Goal: Task Accomplishment & Management: Manage account settings

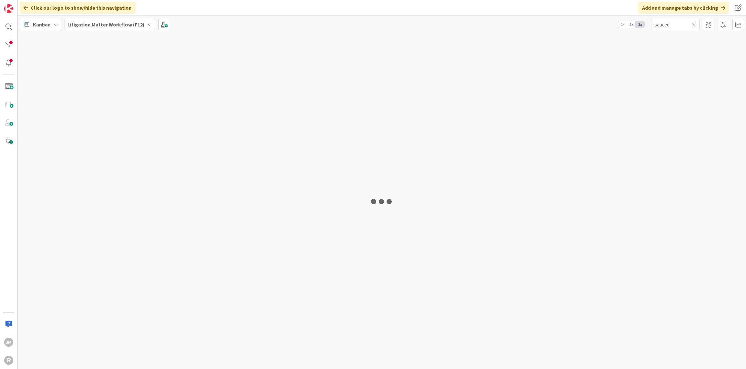
type input "sauced"
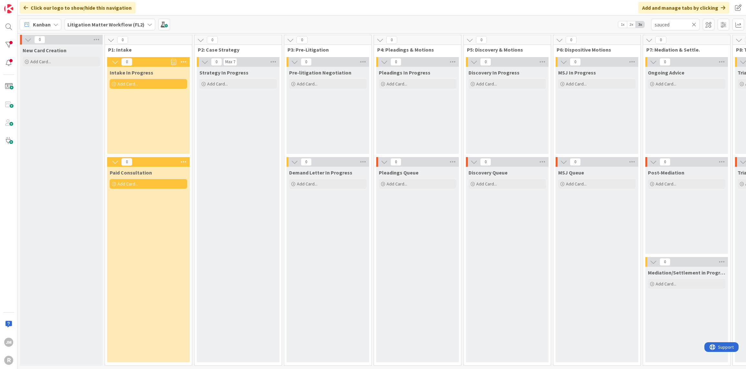
click at [57, 22] on icon at bounding box center [55, 24] width 5 height 5
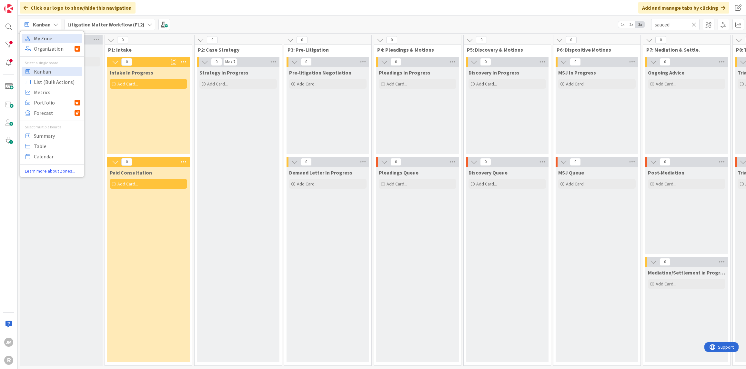
click at [57, 36] on span "My Zone" at bounding box center [57, 39] width 46 height 10
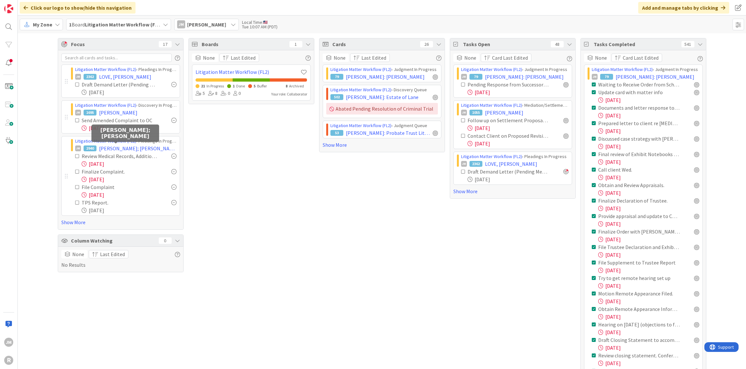
click at [126, 148] on span "[PERSON_NAME]; [PERSON_NAME]" at bounding box center [137, 148] width 77 height 8
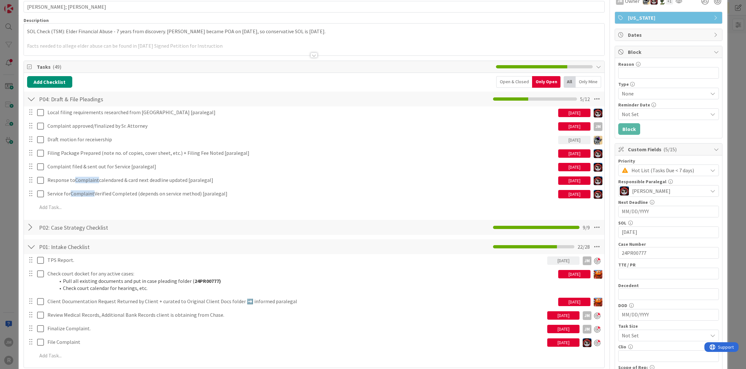
scroll to position [97, 0]
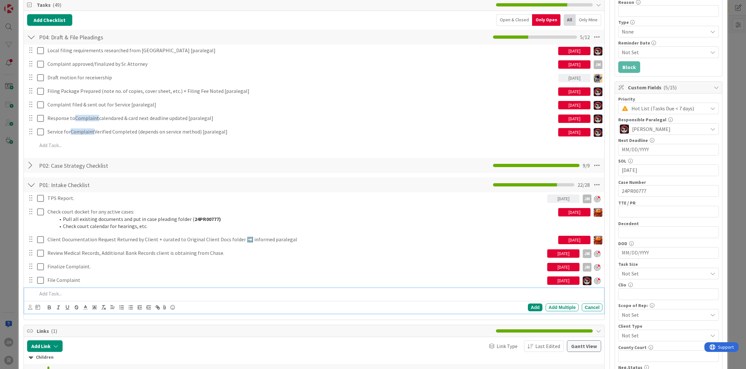
click at [59, 292] on p at bounding box center [318, 293] width 562 height 7
click at [32, 307] on icon at bounding box center [30, 307] width 4 height 5
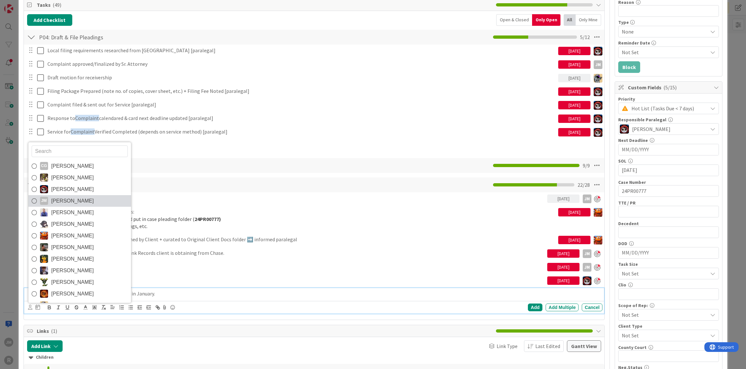
click at [64, 200] on span "[PERSON_NAME]" at bounding box center [72, 201] width 43 height 10
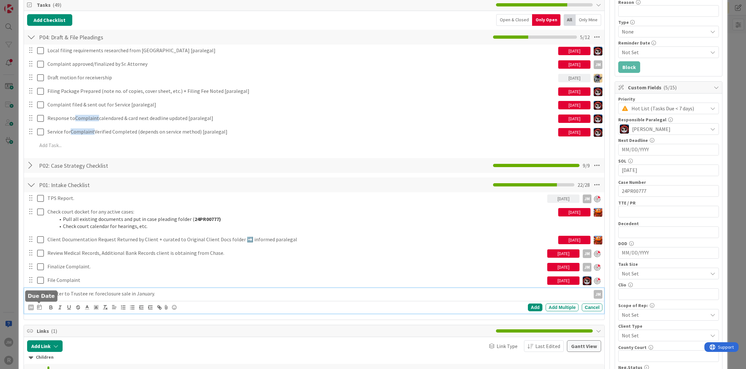
click at [39, 307] on icon at bounding box center [39, 306] width 5 height 5
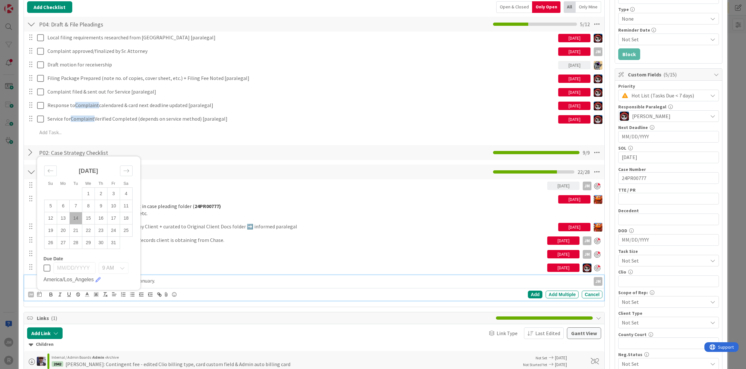
scroll to position [129, 0]
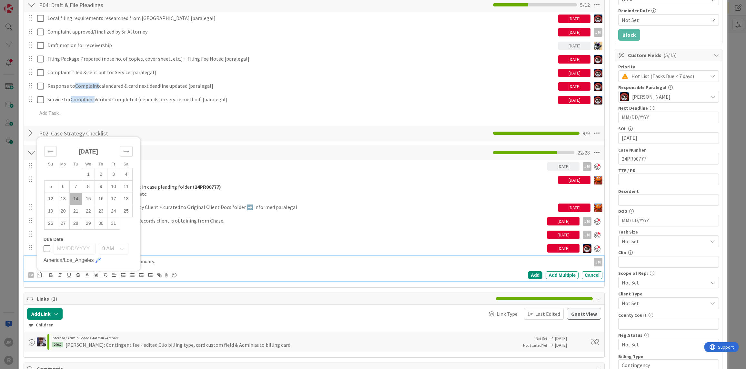
click at [76, 198] on td "14" at bounding box center [75, 199] width 13 height 12
type input "[DATE]"
click at [530, 275] on div "Add" at bounding box center [535, 275] width 15 height 8
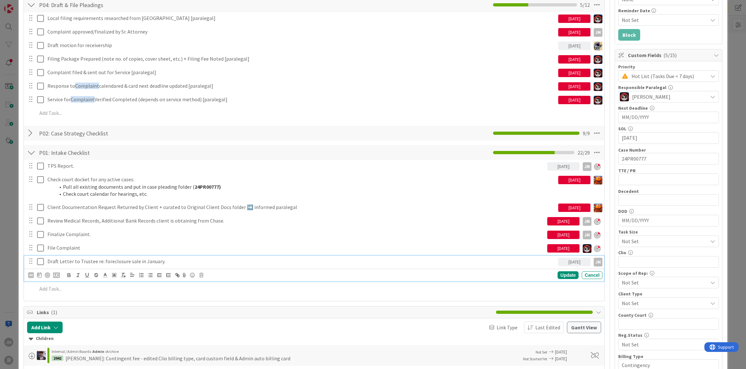
click at [112, 262] on p "Draft Letter to Trustee re: foreclosure sale in January." at bounding box center [301, 261] width 508 height 7
click at [45, 273] on div at bounding box center [47, 274] width 5 height 5
click at [36, 273] on icon at bounding box center [37, 274] width 5 height 5
click at [86, 340] on td "15" at bounding box center [86, 342] width 13 height 12
type input "[DATE]"
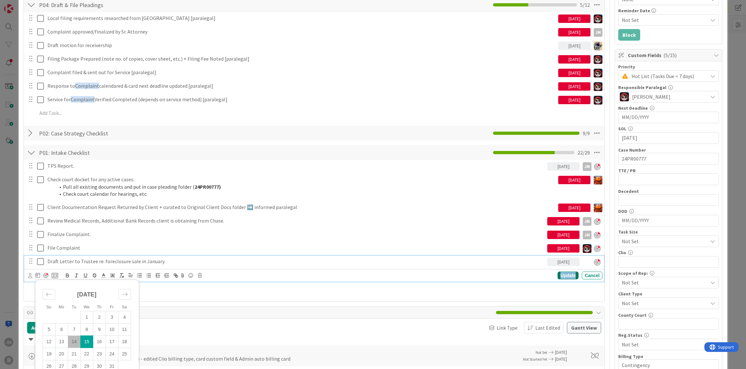
click at [561, 274] on div "Update" at bounding box center [567, 276] width 21 height 8
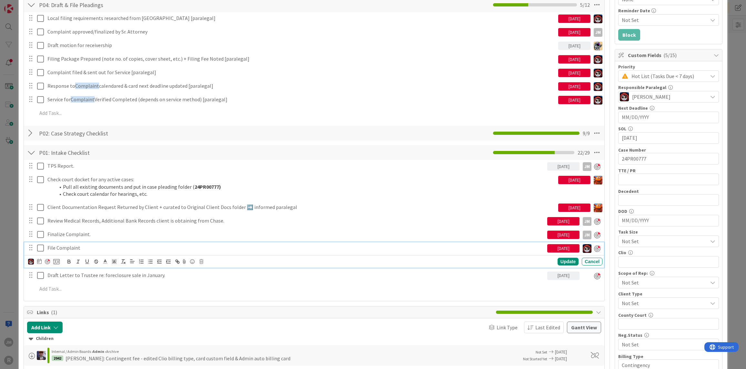
click at [78, 246] on p "File Complaint" at bounding box center [295, 247] width 497 height 7
click at [39, 260] on icon at bounding box center [39, 261] width 5 height 5
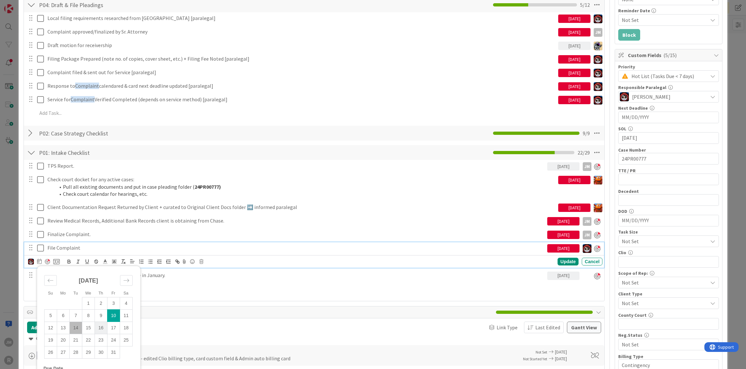
click at [101, 328] on td "16" at bounding box center [100, 327] width 13 height 12
click at [114, 323] on td "17" at bounding box center [111, 328] width 13 height 12
type input "[DATE]"
click at [564, 258] on div "Update" at bounding box center [567, 262] width 21 height 8
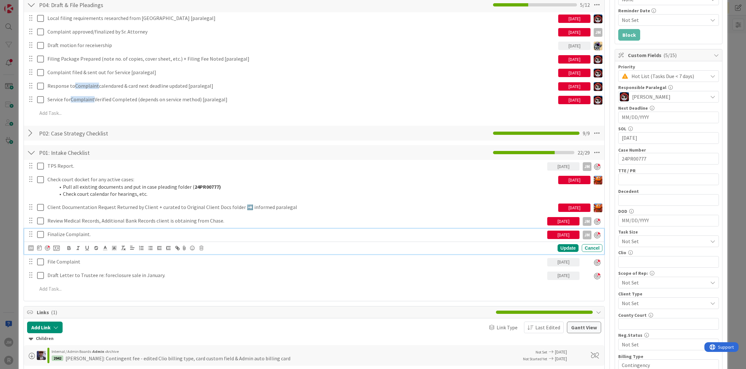
click at [94, 231] on p "Finalize Complaint." at bounding box center [295, 234] width 497 height 7
click at [38, 247] on icon at bounding box center [39, 247] width 5 height 5
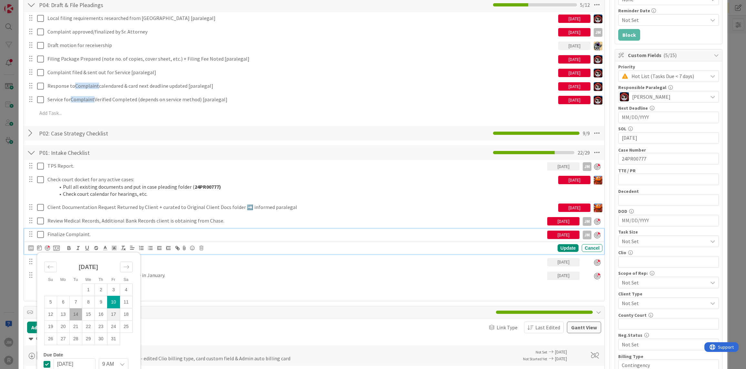
click at [116, 313] on td "17" at bounding box center [113, 314] width 13 height 12
type input "[DATE]"
click at [566, 245] on div "Update" at bounding box center [567, 248] width 21 height 8
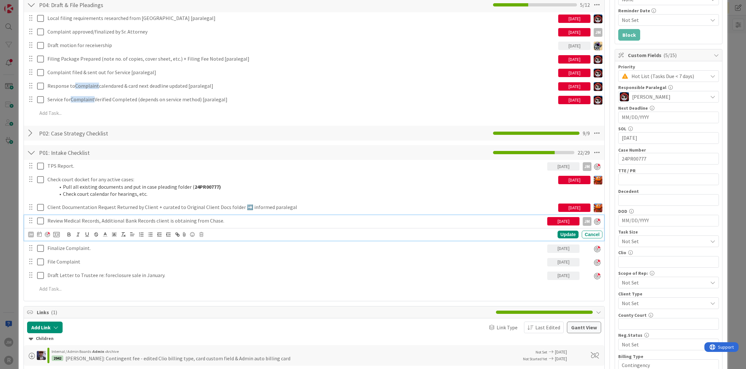
click at [112, 221] on p "Review Medical Records, Additional Bank Records client is obtaining from Chase." at bounding box center [295, 220] width 497 height 7
click at [39, 233] on icon at bounding box center [39, 234] width 5 height 5
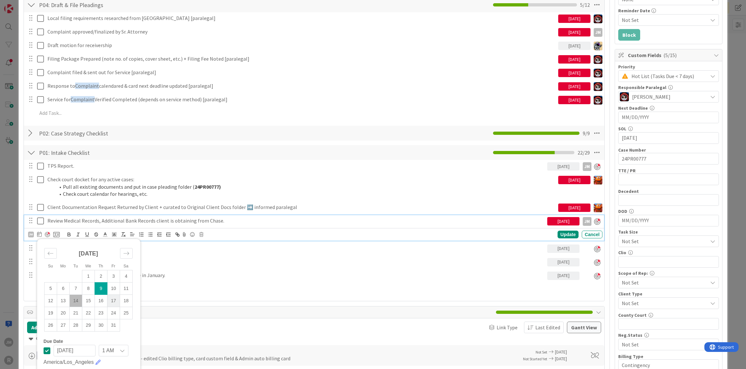
click at [112, 302] on td "17" at bounding box center [113, 300] width 13 height 12
type input "[DATE]"
click at [564, 232] on div "Update" at bounding box center [567, 235] width 21 height 8
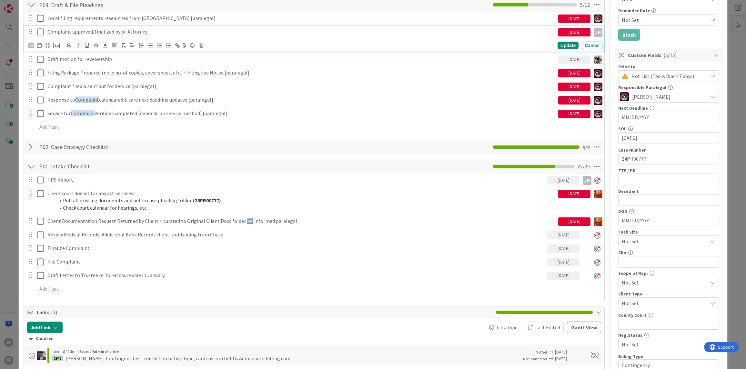
click at [150, 32] on p "Complaint approved/finalized by Sr. Attorney" at bounding box center [301, 31] width 508 height 7
click at [39, 44] on icon at bounding box center [39, 45] width 5 height 5
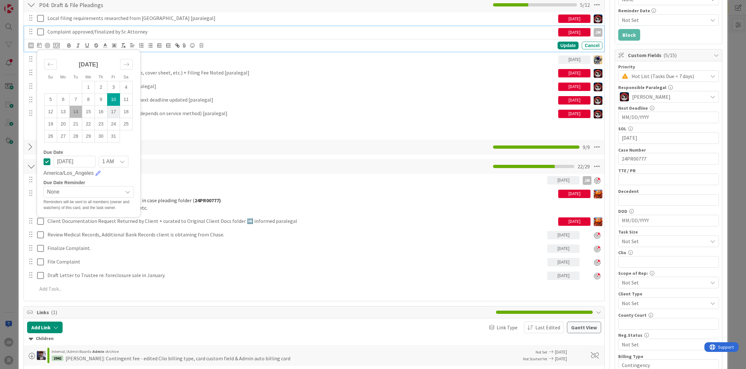
click at [113, 110] on td "17" at bounding box center [113, 111] width 13 height 12
type input "[DATE]"
click at [568, 44] on div "Update" at bounding box center [567, 46] width 21 height 8
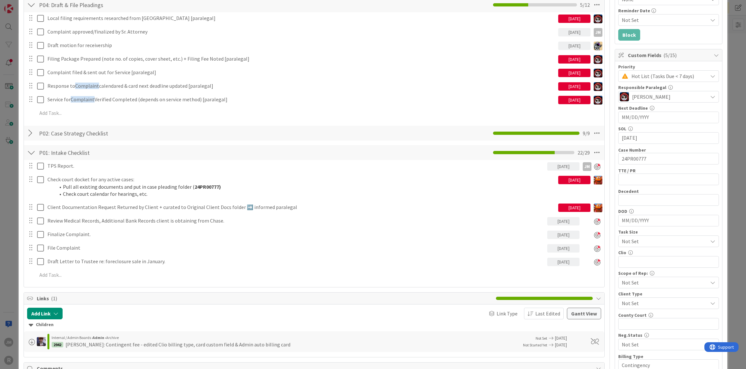
click at [12, 220] on div "ID 2940 Litigation Matter Workflow (FL2) Pleadings In Progress Title 15 / 128 […" at bounding box center [373, 184] width 746 height 369
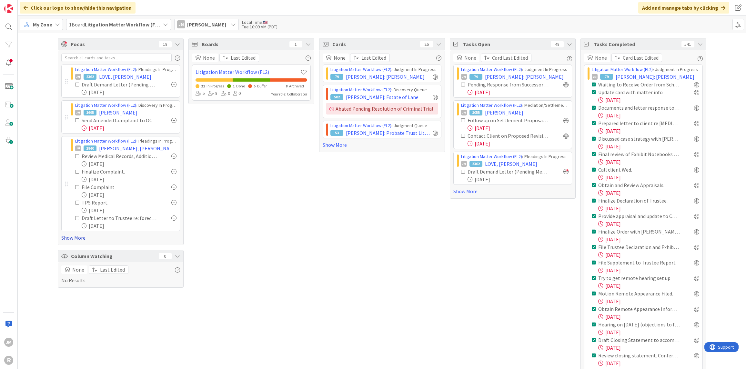
click at [71, 234] on link "Show More" at bounding box center [120, 238] width 119 height 8
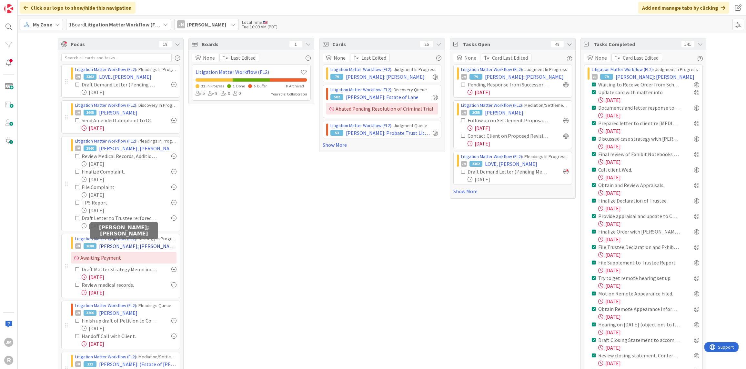
click at [121, 245] on span "[PERSON_NAME]; [PERSON_NAME]" at bounding box center [137, 246] width 77 height 8
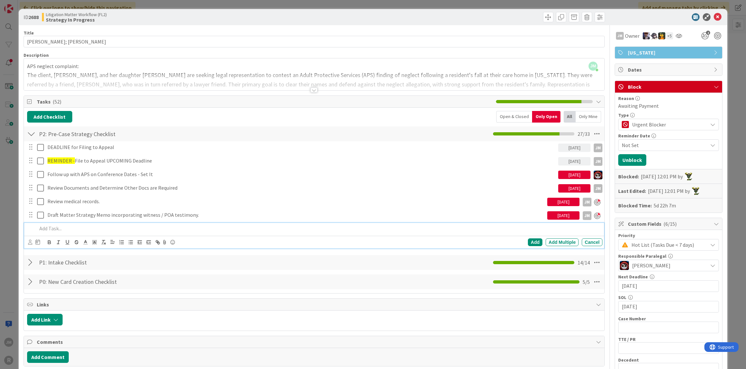
click at [97, 228] on p at bounding box center [318, 228] width 562 height 7
click at [31, 242] on icon at bounding box center [30, 242] width 4 height 5
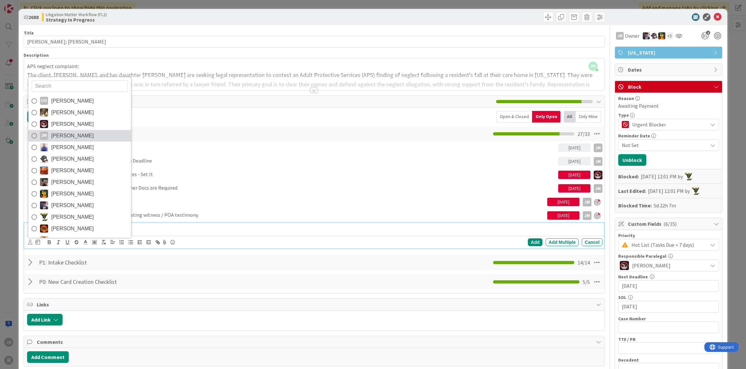
click at [59, 134] on span "[PERSON_NAME]" at bounding box center [72, 136] width 43 height 10
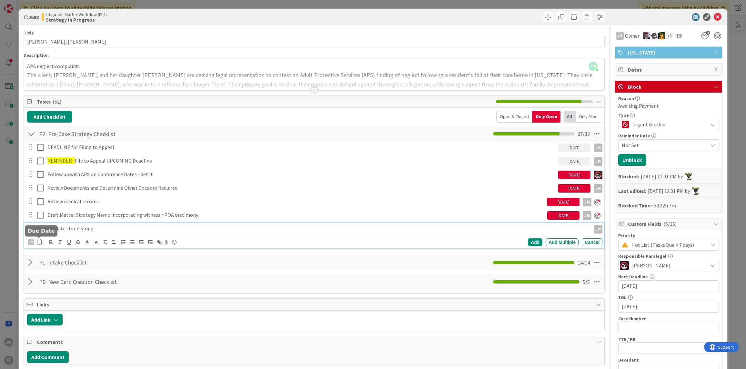
click at [38, 240] on icon at bounding box center [39, 241] width 5 height 5
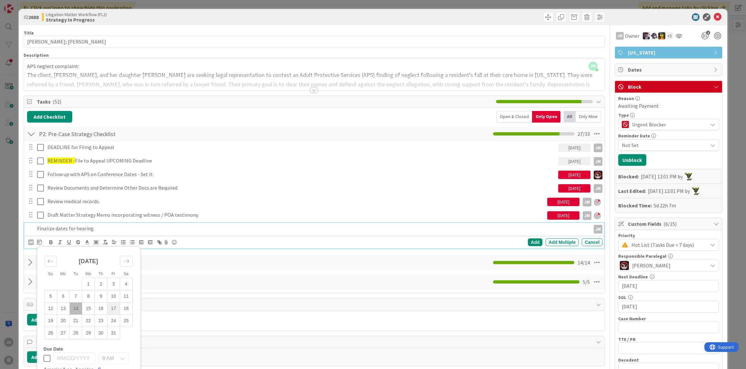
click at [114, 305] on td "17" at bounding box center [113, 308] width 13 height 12
type input "[DATE]"
click at [531, 241] on div "Add" at bounding box center [535, 242] width 15 height 8
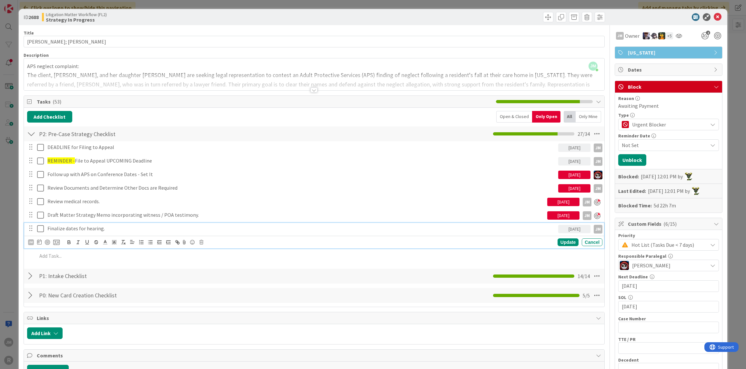
click at [108, 228] on p "Finalize dates for hearing." at bounding box center [301, 228] width 508 height 7
click at [48, 240] on div at bounding box center [47, 242] width 5 height 5
click at [567, 240] on div "Update" at bounding box center [567, 243] width 21 height 8
click at [92, 214] on p "Draft Matter Strategy Memo incorporating witness / POA testimony." at bounding box center [295, 214] width 497 height 7
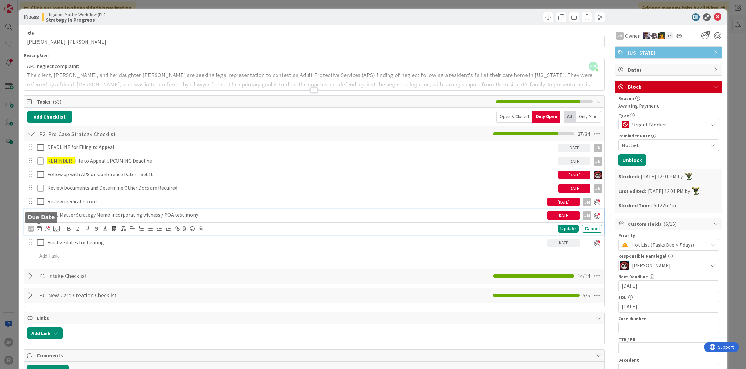
click at [39, 227] on icon at bounding box center [39, 228] width 5 height 5
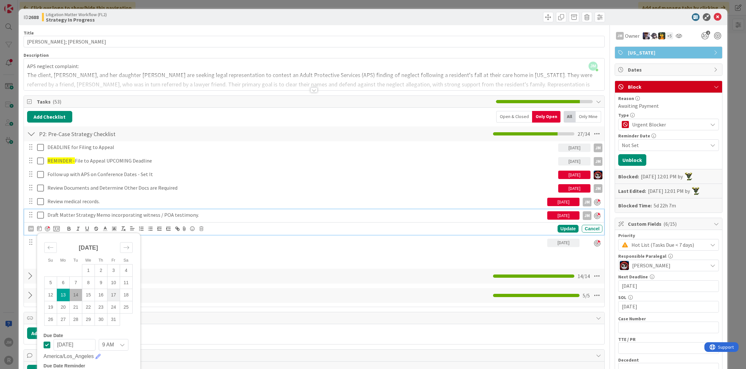
click at [114, 294] on td "17" at bounding box center [113, 295] width 13 height 12
type input "[DATE]"
click at [562, 228] on div "Update" at bounding box center [567, 229] width 21 height 8
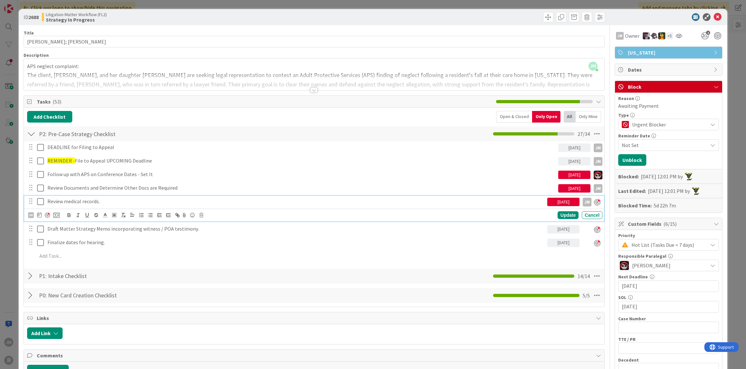
click at [96, 199] on p "Review medical records." at bounding box center [295, 201] width 497 height 7
click at [39, 213] on icon at bounding box center [39, 214] width 5 height 5
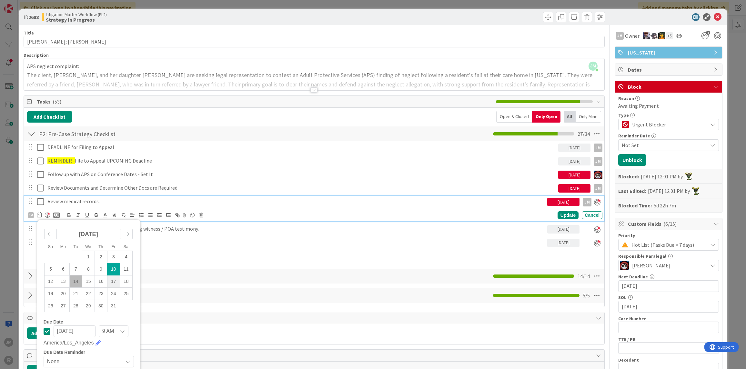
click at [113, 279] on td "17" at bounding box center [113, 281] width 13 height 12
type input "[DATE]"
click at [562, 215] on div "Update" at bounding box center [567, 216] width 21 height 8
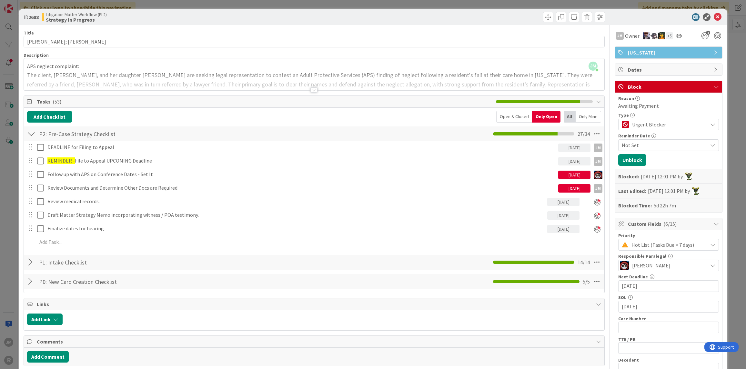
click at [14, 238] on div "ID 2688 Litigation Matter Workflow (FL2) Strategy In Progress Title 14 / 128 [P…" at bounding box center [373, 184] width 746 height 369
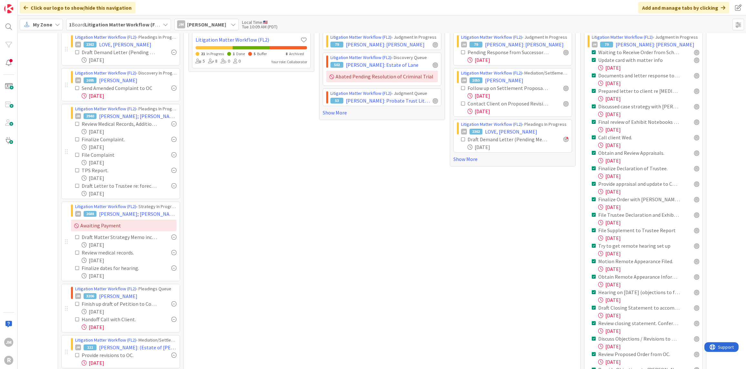
scroll to position [64, 0]
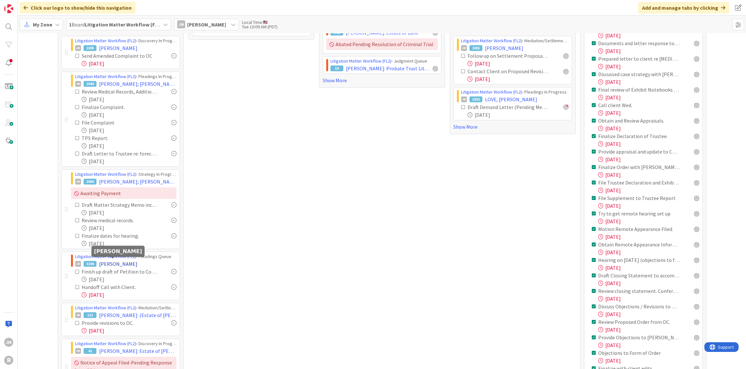
click at [114, 264] on span "[PERSON_NAME]" at bounding box center [118, 264] width 38 height 8
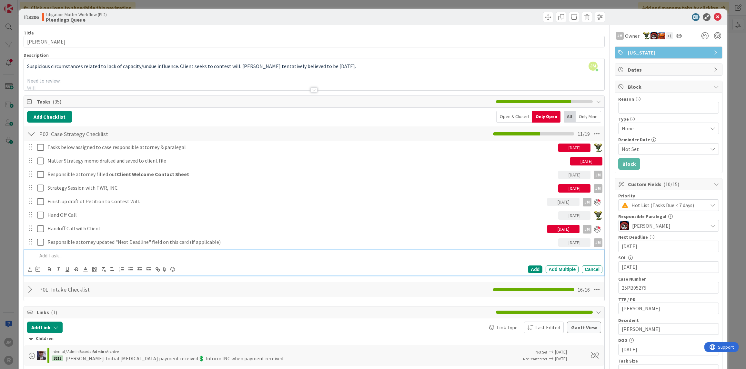
click at [108, 252] on p at bounding box center [318, 255] width 562 height 7
click at [29, 268] on icon at bounding box center [30, 269] width 4 height 5
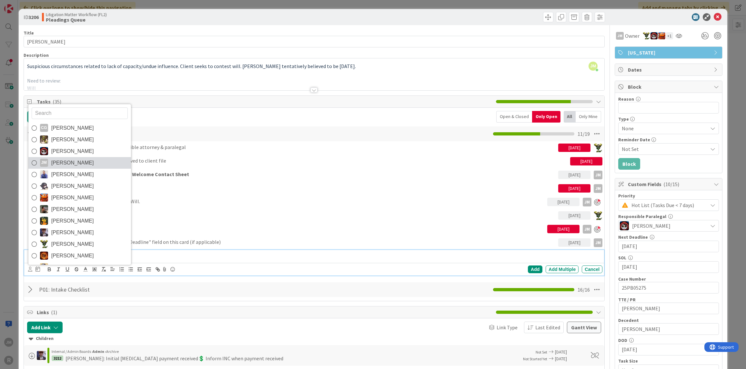
click at [77, 158] on link "[PERSON_NAME] [PERSON_NAME]" at bounding box center [79, 163] width 103 height 12
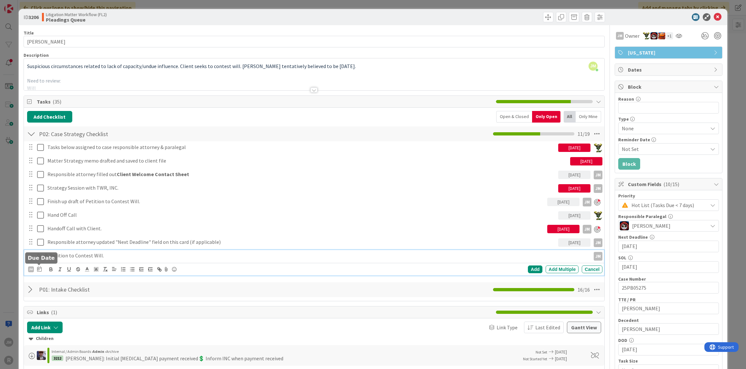
click at [35, 267] on div "JM CG [PERSON_NAME] [PERSON_NAME] [PERSON_NAME] [PERSON_NAME] [PERSON_NAME] [PE…" at bounding box center [35, 269] width 14 height 8
click at [38, 269] on icon at bounding box center [39, 268] width 5 height 5
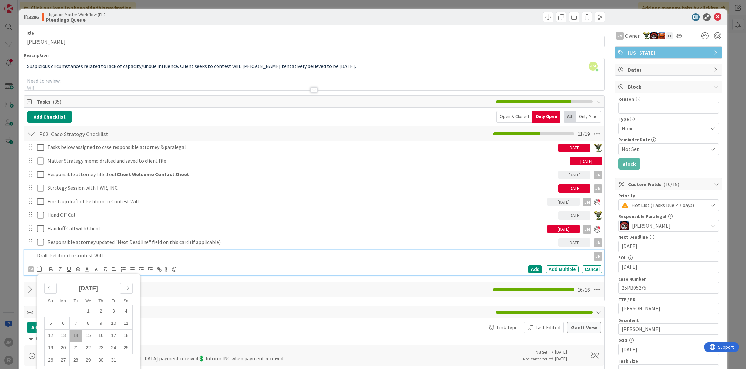
click at [75, 333] on td "14" at bounding box center [75, 335] width 13 height 12
type input "[DATE]"
click at [532, 268] on div "Add" at bounding box center [535, 269] width 15 height 8
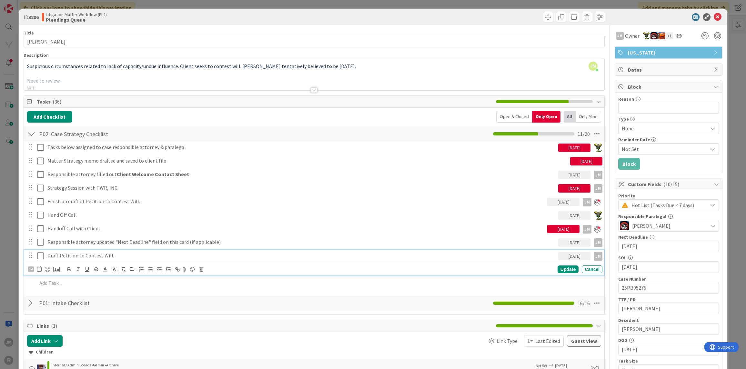
click at [98, 257] on p "Draft Petition to Contest Will." at bounding box center [301, 255] width 508 height 7
click at [48, 269] on div at bounding box center [47, 269] width 5 height 5
click at [38, 268] on icon at bounding box center [37, 269] width 5 height 5
click at [63, 331] on td "13" at bounding box center [61, 336] width 13 height 12
type input "[DATE]"
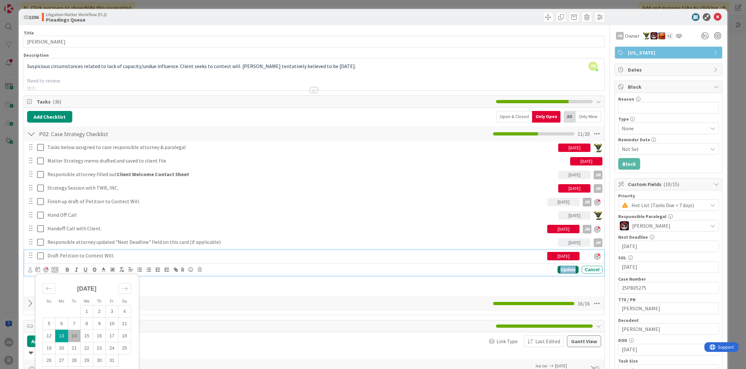
click at [567, 271] on div "Update" at bounding box center [567, 270] width 21 height 8
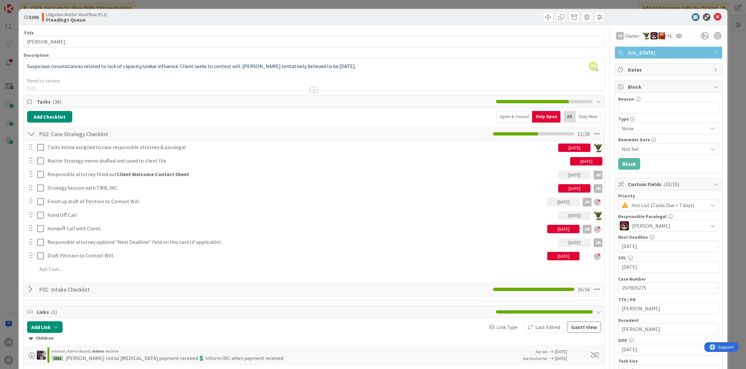
click at [12, 266] on div "ID 3206 Litigation Matter Workflow (FL2) Pleadings Queue Title 14 / 128 [PERSON…" at bounding box center [373, 184] width 746 height 369
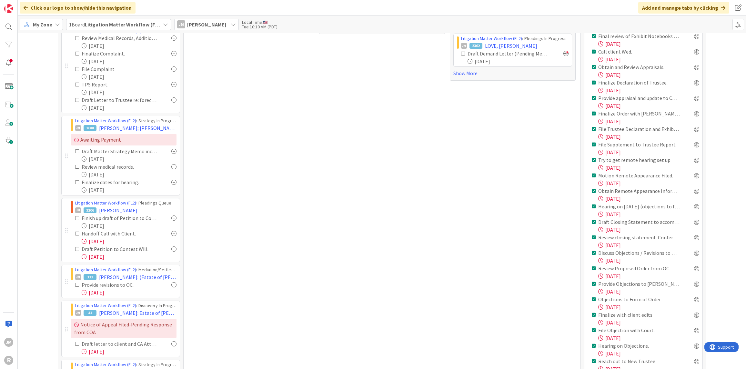
scroll to position [129, 0]
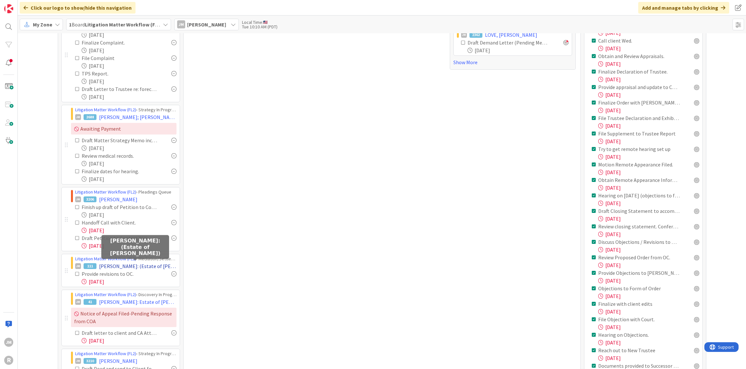
click at [148, 266] on span "[PERSON_NAME]: (Estate of [PERSON_NAME])" at bounding box center [137, 266] width 77 height 8
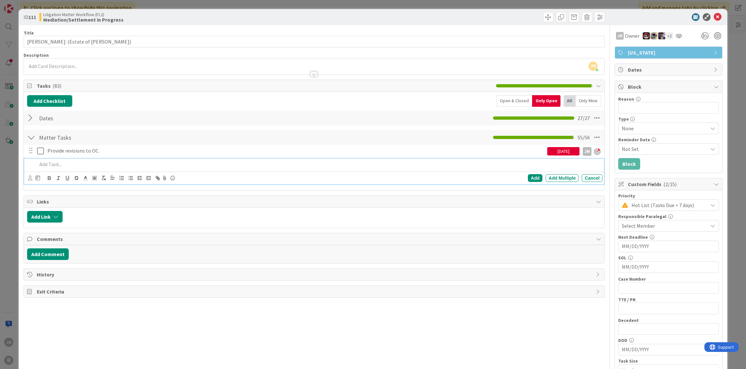
click at [84, 160] on div at bounding box center [319, 164] width 568 height 11
click at [32, 177] on div at bounding box center [34, 178] width 12 height 8
click at [30, 177] on icon at bounding box center [30, 177] width 4 height 5
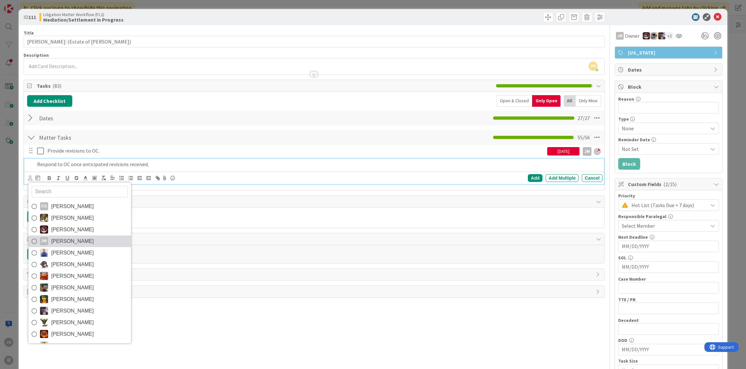
click at [47, 243] on div "JM" at bounding box center [44, 241] width 8 height 8
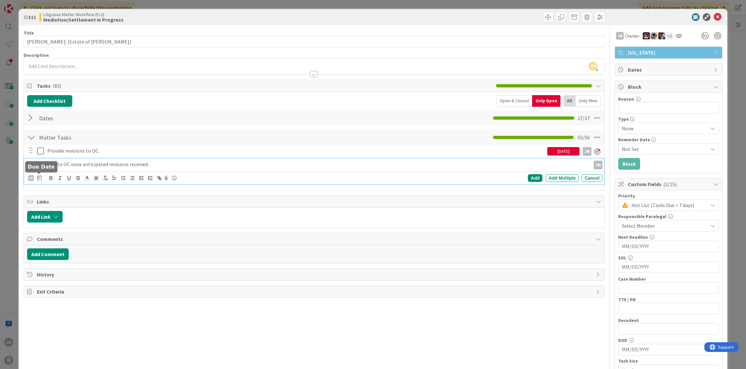
click at [38, 178] on icon at bounding box center [39, 177] width 5 height 5
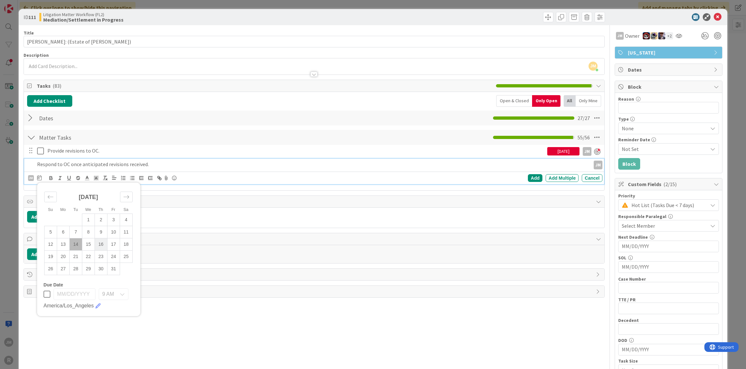
click at [103, 244] on td "16" at bounding box center [100, 244] width 13 height 12
type input "[DATE]"
click at [533, 176] on div "Add" at bounding box center [535, 178] width 15 height 8
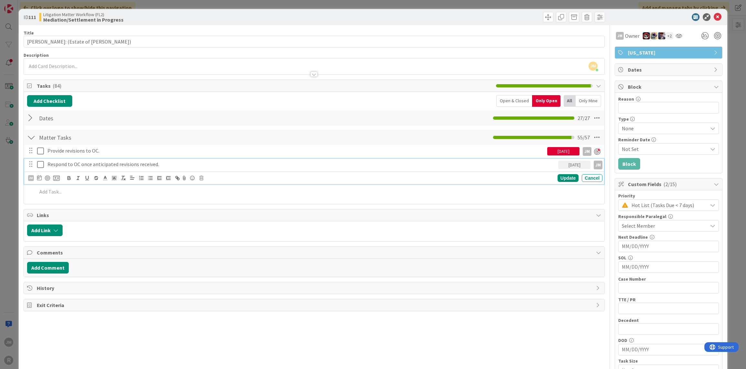
click at [98, 161] on p "Respond to OC once anticipated revisions received." at bounding box center [301, 164] width 508 height 7
click at [46, 178] on div at bounding box center [47, 177] width 5 height 5
click at [565, 177] on div "Update" at bounding box center [567, 178] width 21 height 8
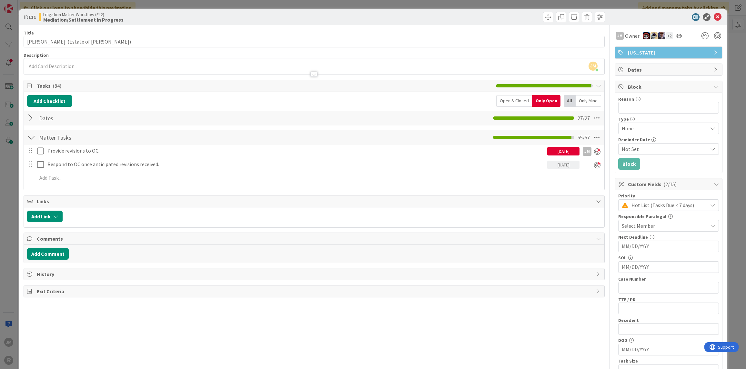
click at [10, 184] on div "ID 111 Litigation Matter Workflow (FL2) Mediation/Settlement in Progress Title …" at bounding box center [373, 184] width 746 height 369
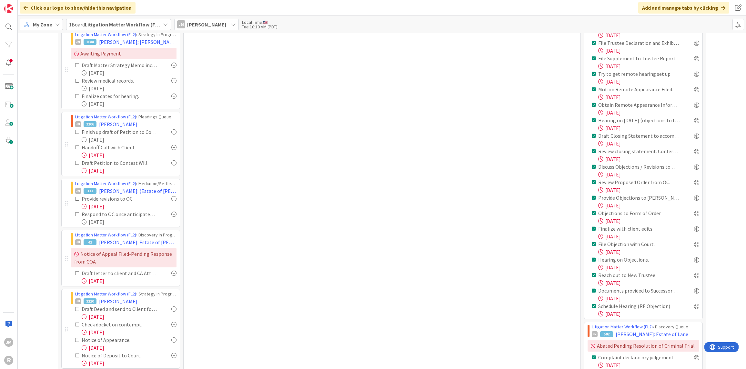
scroll to position [226, 0]
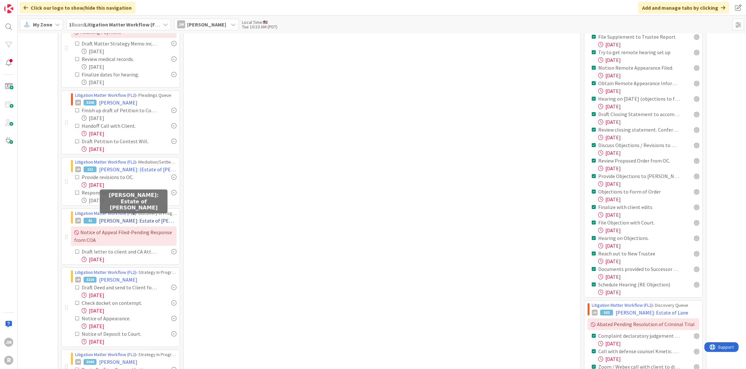
click at [119, 219] on span "[PERSON_NAME]: Estate of [PERSON_NAME]" at bounding box center [137, 221] width 77 height 8
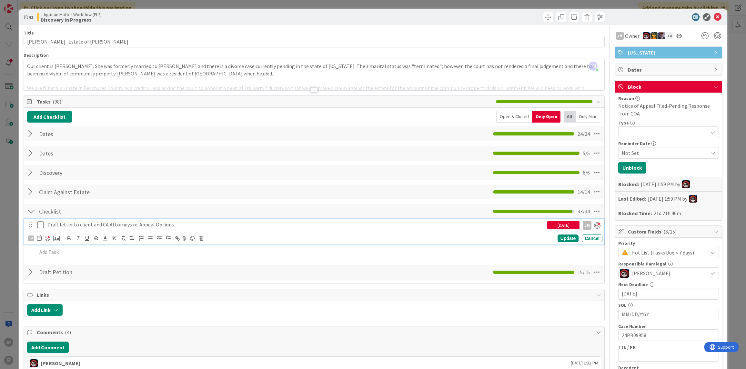
click at [138, 224] on p "Draft letter to client and CA Attorneys re: Appeal Options." at bounding box center [295, 224] width 497 height 7
click at [40, 236] on icon at bounding box center [39, 237] width 5 height 5
click at [77, 300] on td "14" at bounding box center [75, 304] width 13 height 12
type input "[DATE]"
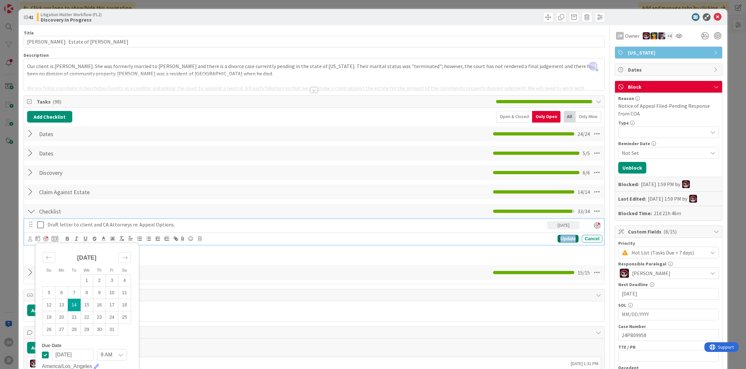
click at [562, 239] on div "Update" at bounding box center [567, 239] width 21 height 8
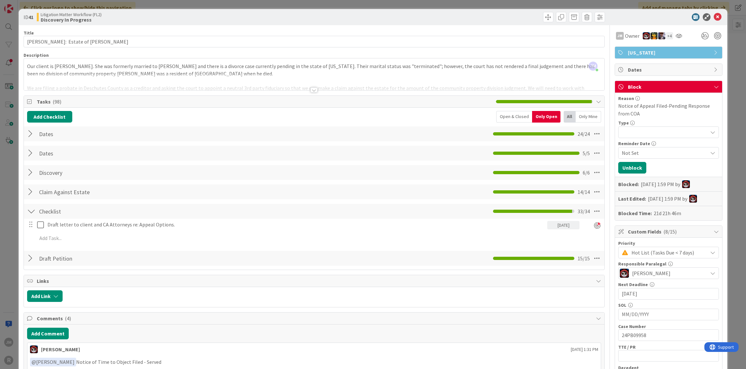
click at [10, 259] on div "ID 41 Litigation Matter Workflow (FL2) Discovery In Progress Title 34 / 128 [PE…" at bounding box center [373, 184] width 746 height 369
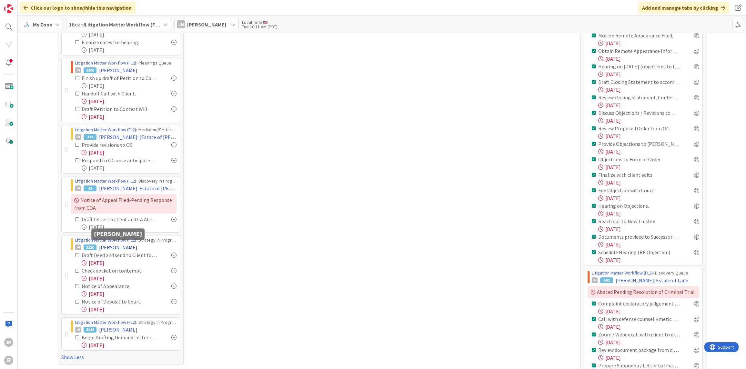
click at [107, 245] on span "[PERSON_NAME]" at bounding box center [118, 247] width 38 height 8
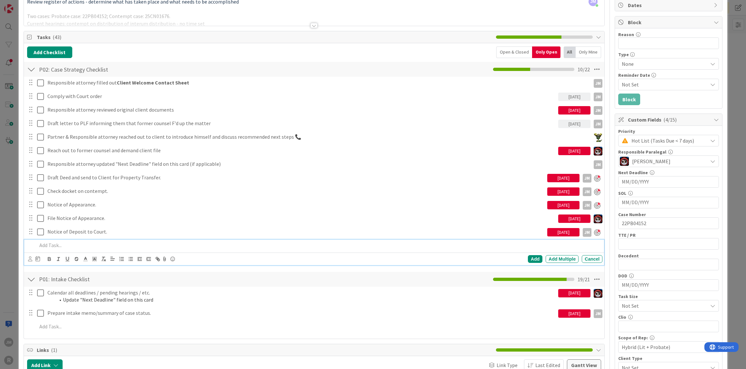
click at [56, 246] on p at bounding box center [318, 245] width 562 height 7
click at [27, 258] on div "Add Add Multiple Cancel" at bounding box center [313, 258] width 579 height 13
click at [30, 258] on icon at bounding box center [30, 258] width 4 height 5
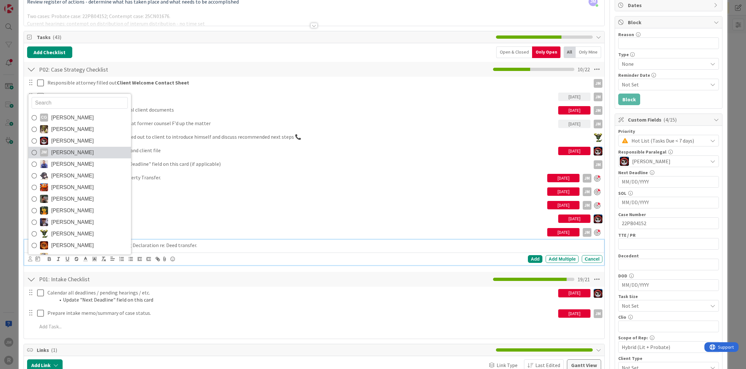
click at [56, 150] on span "[PERSON_NAME]" at bounding box center [72, 153] width 43 height 10
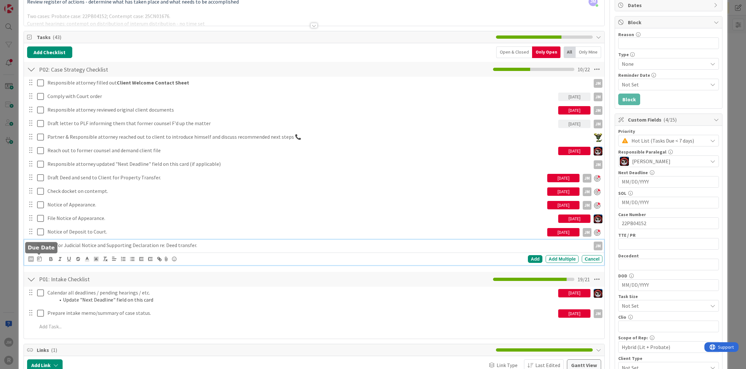
click at [39, 259] on icon at bounding box center [39, 258] width 5 height 5
click at [58, 324] on td "13" at bounding box center [63, 325] width 13 height 12
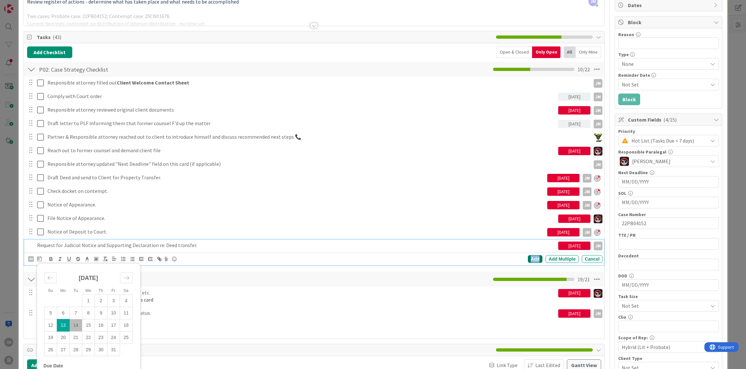
click at [529, 258] on div "Add" at bounding box center [535, 259] width 15 height 8
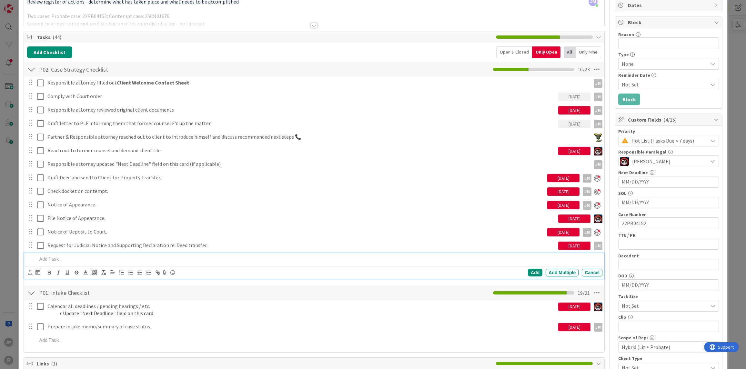
click at [230, 255] on p at bounding box center [318, 258] width 562 height 7
click at [30, 271] on icon at bounding box center [30, 272] width 4 height 5
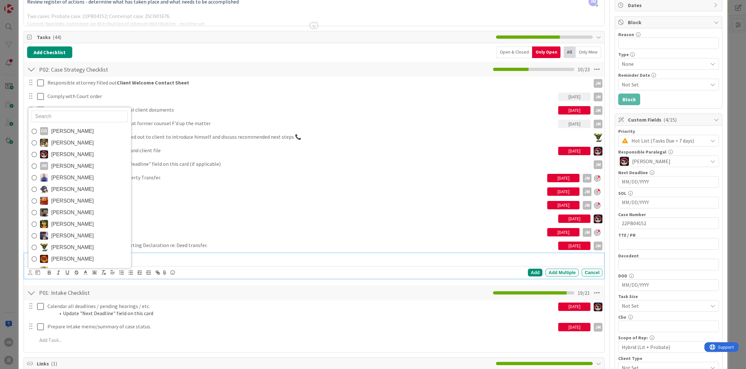
click at [74, 164] on span "[PERSON_NAME]" at bounding box center [72, 166] width 43 height 10
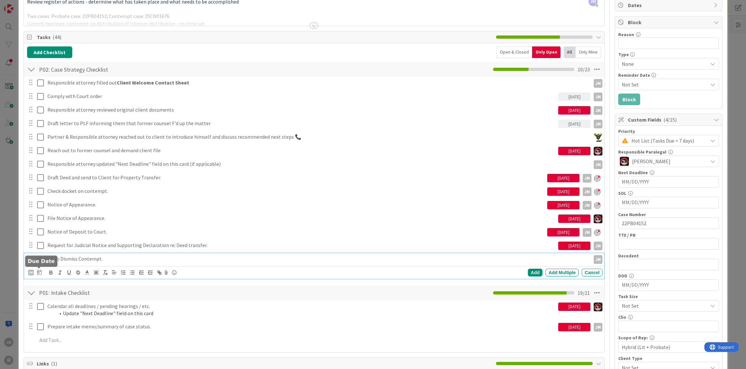
click at [39, 270] on icon at bounding box center [39, 272] width 5 height 5
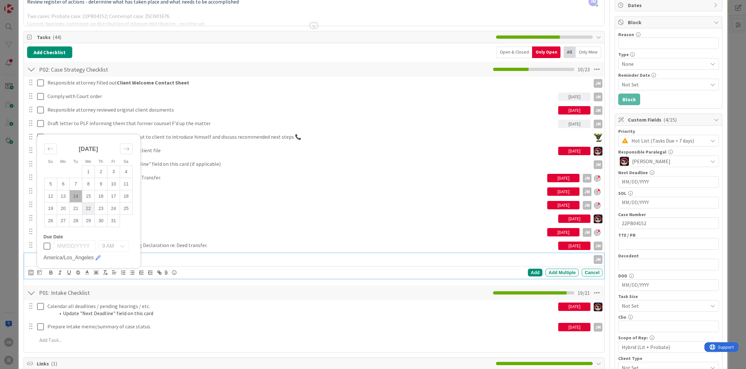
click at [88, 209] on td "22" at bounding box center [88, 208] width 13 height 12
click at [529, 269] on div "Add" at bounding box center [535, 273] width 15 height 8
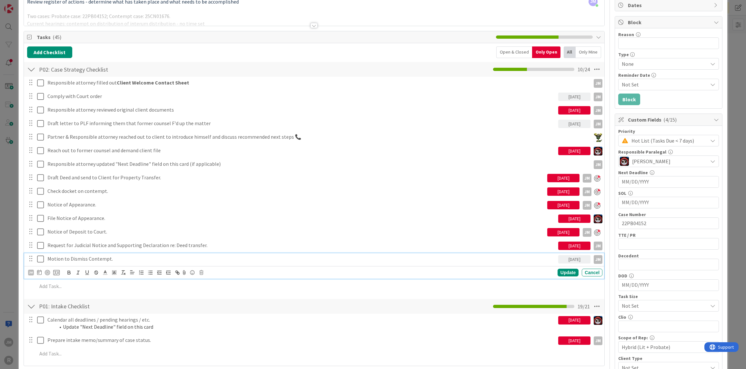
drag, startPoint x: 93, startPoint y: 254, endPoint x: 72, endPoint y: 257, distance: 20.8
click at [93, 255] on p "Motion to Dismiss Contempt." at bounding box center [301, 258] width 508 height 7
click at [47, 271] on div at bounding box center [47, 272] width 5 height 5
click at [563, 271] on div "Update" at bounding box center [567, 273] width 21 height 8
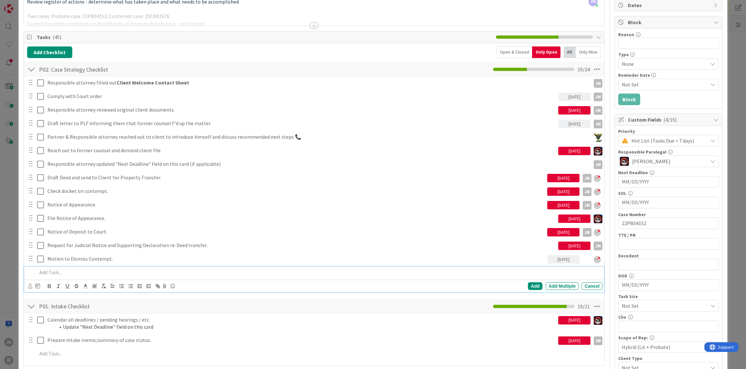
click at [72, 271] on p at bounding box center [318, 272] width 562 height 7
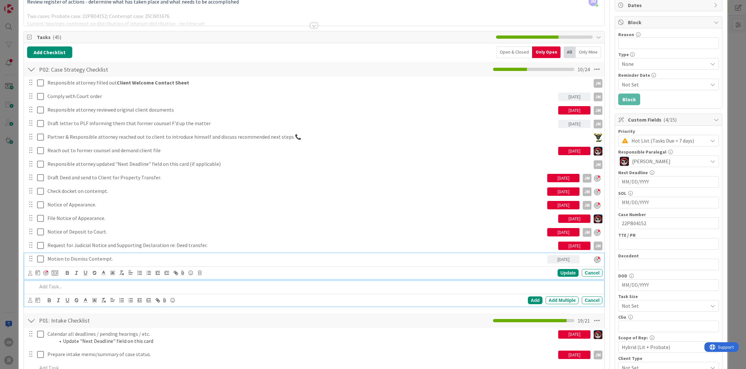
click at [68, 256] on p "Motion to Dismiss Contempt." at bounding box center [295, 258] width 497 height 7
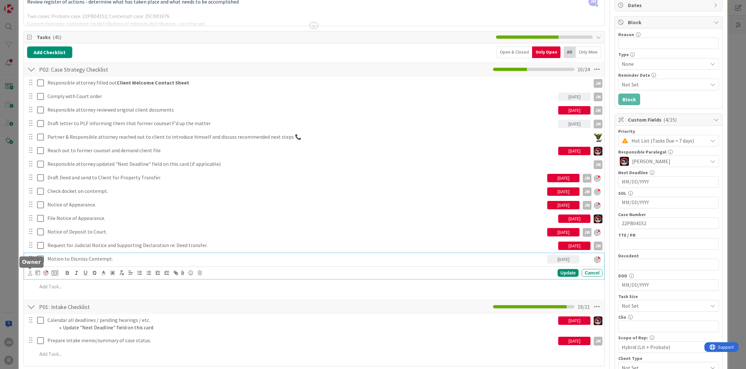
click at [29, 272] on icon at bounding box center [30, 273] width 4 height 5
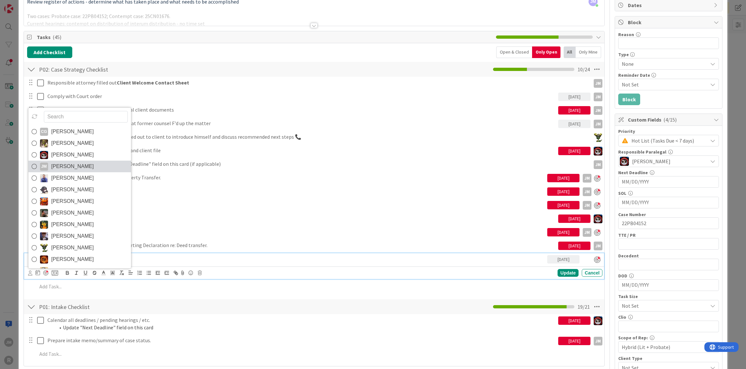
click at [57, 165] on span "[PERSON_NAME]" at bounding box center [72, 167] width 43 height 10
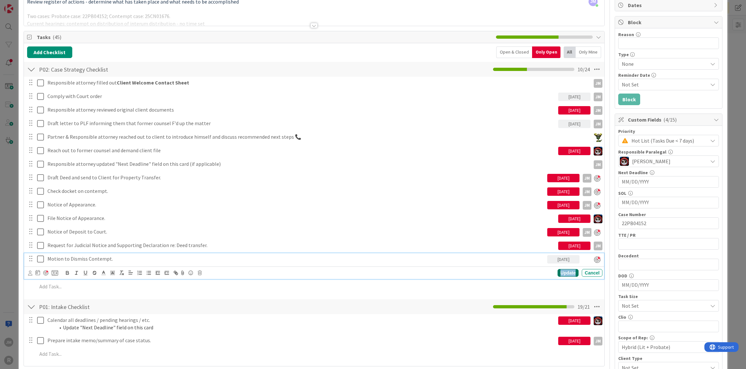
click at [564, 271] on div "Update" at bounding box center [567, 273] width 21 height 8
click at [128, 269] on p at bounding box center [318, 272] width 562 height 7
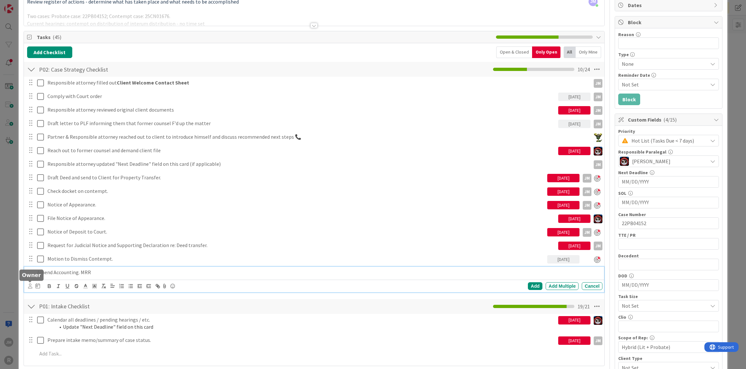
click at [30, 283] on icon at bounding box center [30, 285] width 4 height 5
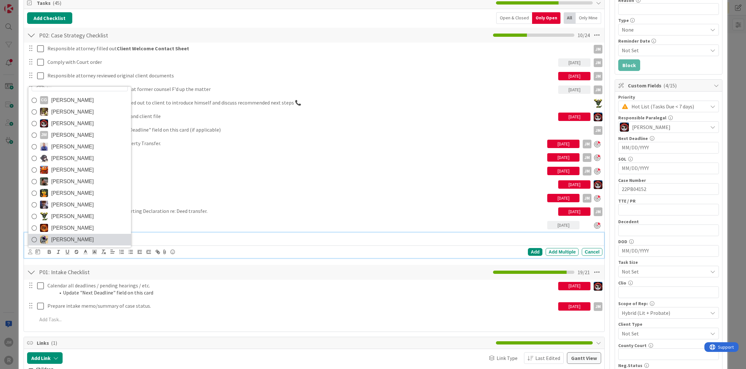
scroll to position [129, 0]
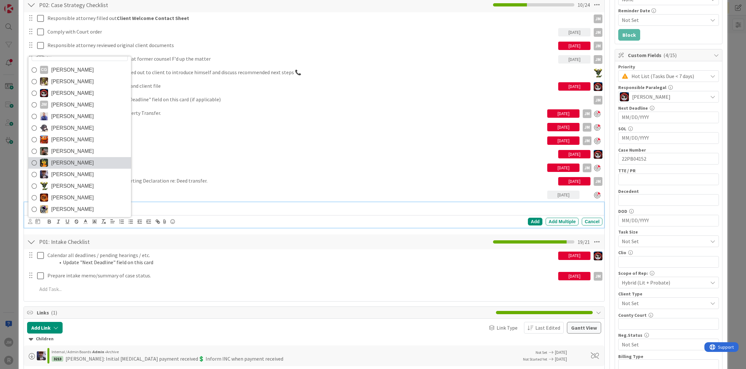
click at [71, 158] on span "[PERSON_NAME]" at bounding box center [72, 163] width 43 height 10
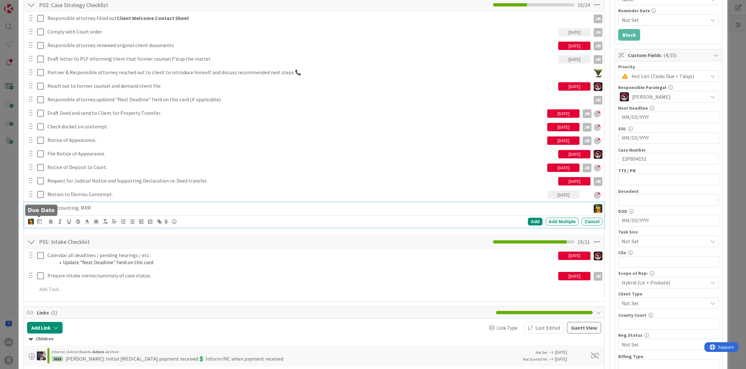
click at [40, 221] on icon at bounding box center [39, 221] width 5 height 5
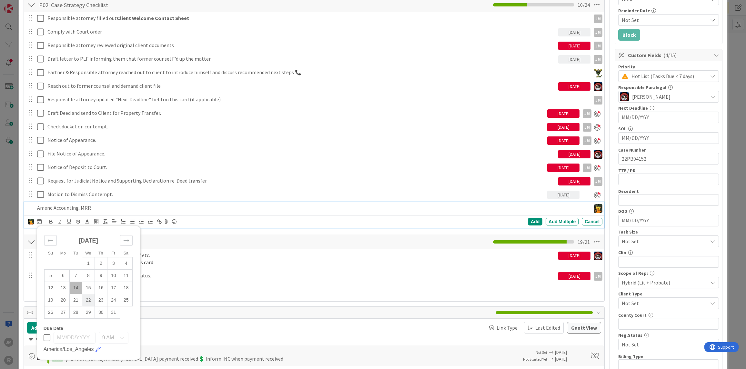
click at [87, 298] on td "22" at bounding box center [88, 300] width 13 height 12
type input "[DATE]"
click at [531, 218] on div "Add" at bounding box center [535, 222] width 15 height 8
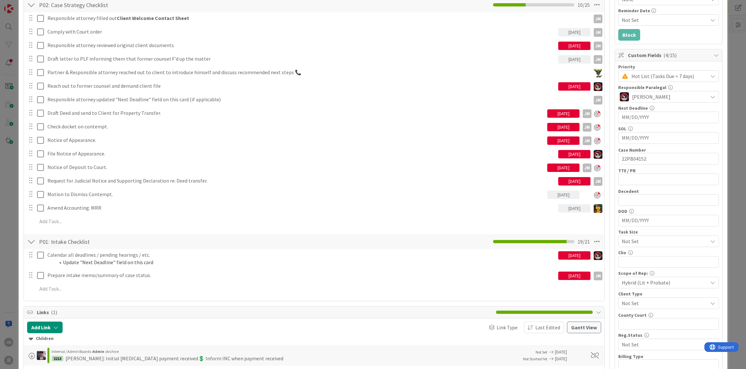
click at [10, 240] on div "ID 3210 Litigation Matter Workflow (FL2) Strategy In Progress Title 15 / 128 [P…" at bounding box center [373, 184] width 746 height 369
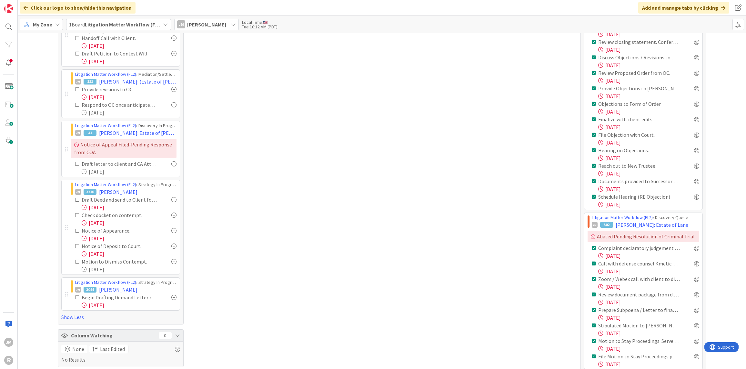
scroll to position [322, 0]
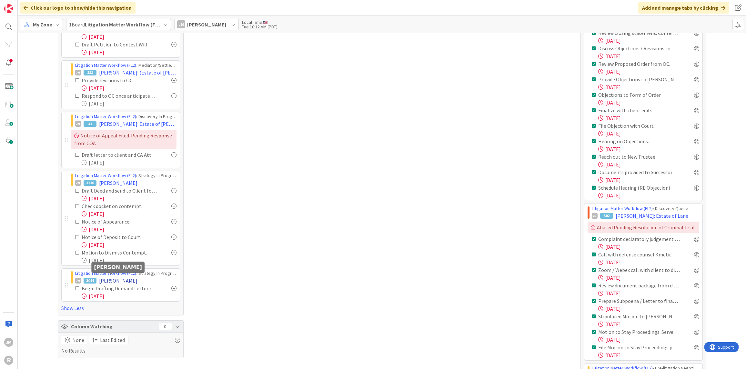
click at [110, 278] on span "[PERSON_NAME]" at bounding box center [118, 281] width 38 height 8
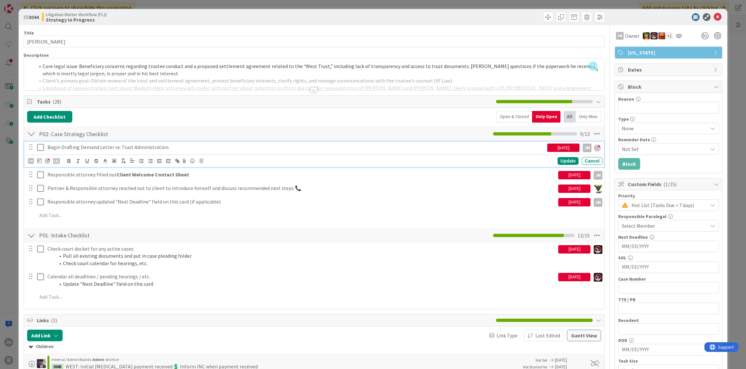
click at [133, 147] on p "Begin Drafting Demand Letter re: Trust Administration." at bounding box center [295, 146] width 497 height 7
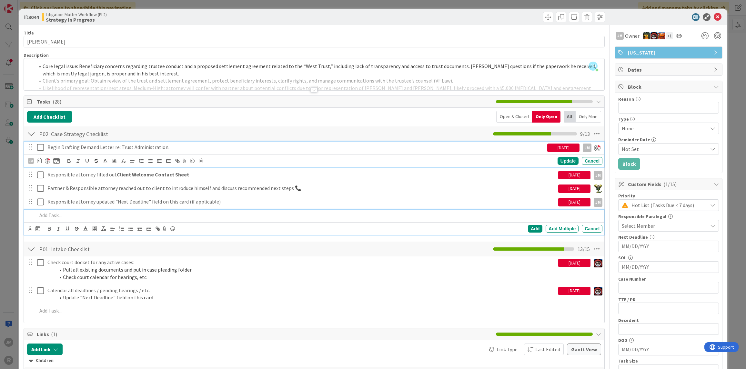
click at [62, 214] on p at bounding box center [318, 215] width 562 height 7
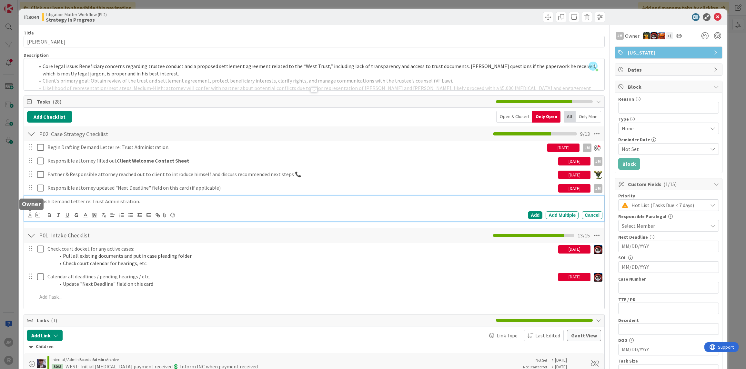
click at [28, 214] on icon at bounding box center [30, 215] width 4 height 5
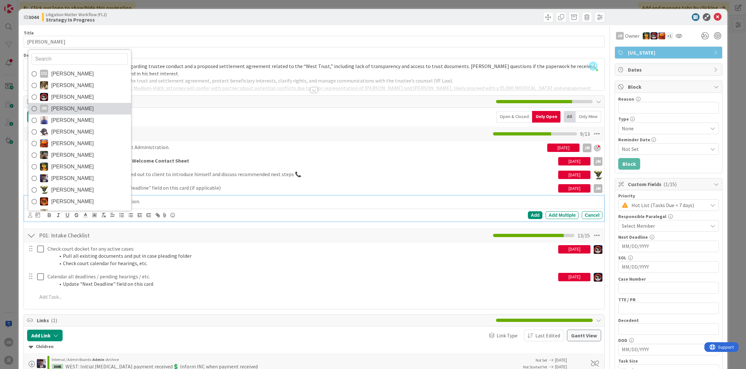
click at [61, 105] on span "[PERSON_NAME]" at bounding box center [72, 109] width 43 height 10
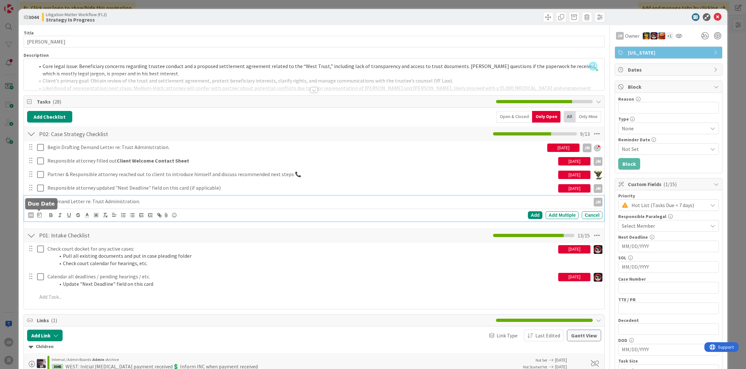
click at [37, 214] on icon at bounding box center [39, 214] width 5 height 5
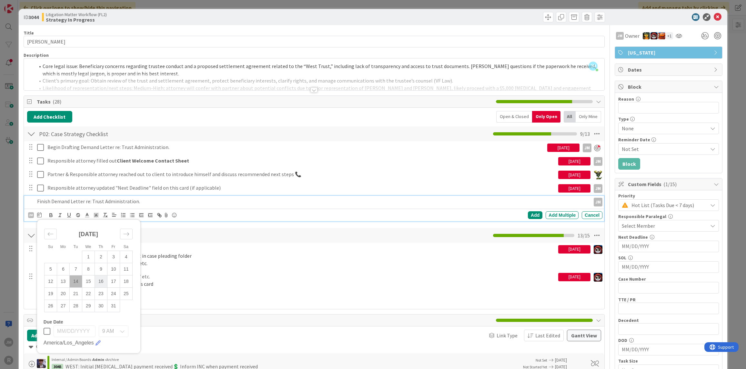
click at [100, 282] on td "16" at bounding box center [100, 281] width 13 height 12
type input "[DATE]"
click at [532, 212] on div "Add" at bounding box center [535, 215] width 15 height 8
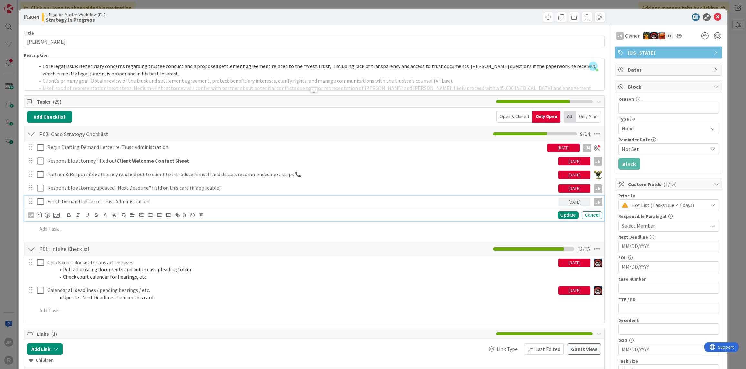
click at [89, 200] on p "Finish Demand Letter re: Trust Administration." at bounding box center [301, 201] width 508 height 7
click at [45, 216] on div at bounding box center [47, 215] width 5 height 5
click at [28, 215] on icon at bounding box center [30, 215] width 4 height 5
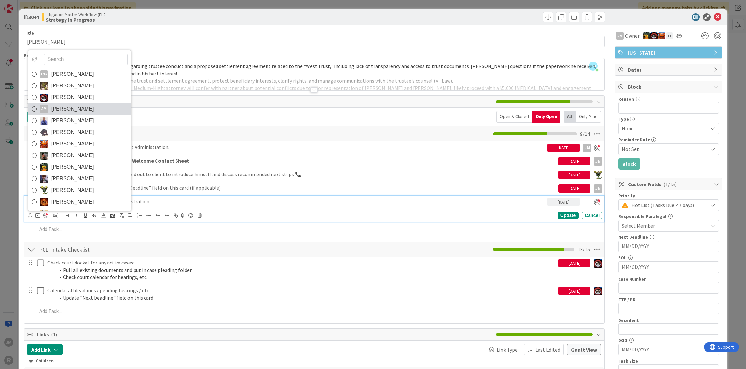
click at [55, 106] on span "[PERSON_NAME]" at bounding box center [72, 109] width 43 height 10
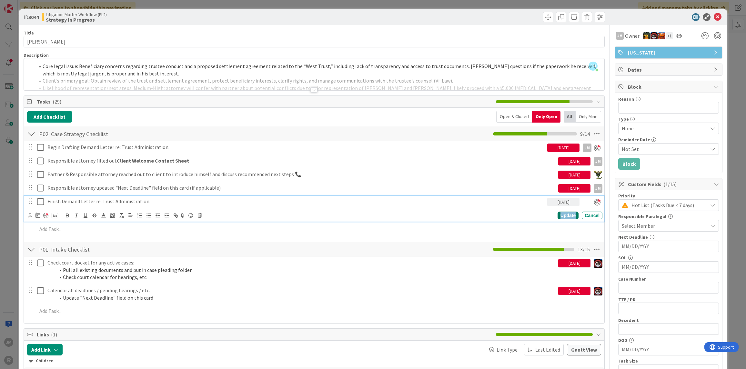
click at [564, 213] on div "Update" at bounding box center [567, 216] width 21 height 8
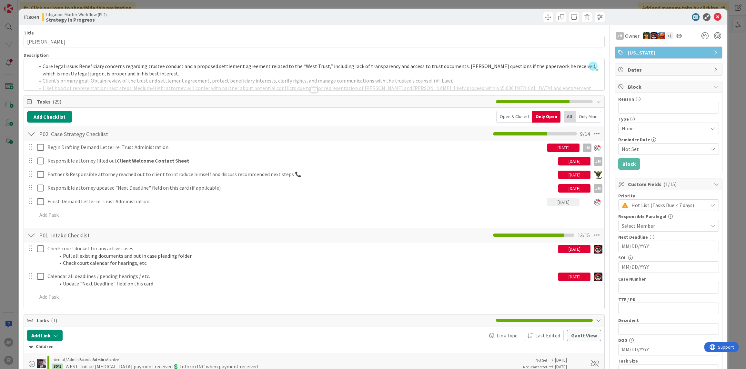
click at [14, 264] on div "ID 3044 Litigation Matter Workflow (FL2) Strategy In Progress Title 13 / 128 [P…" at bounding box center [373, 184] width 746 height 369
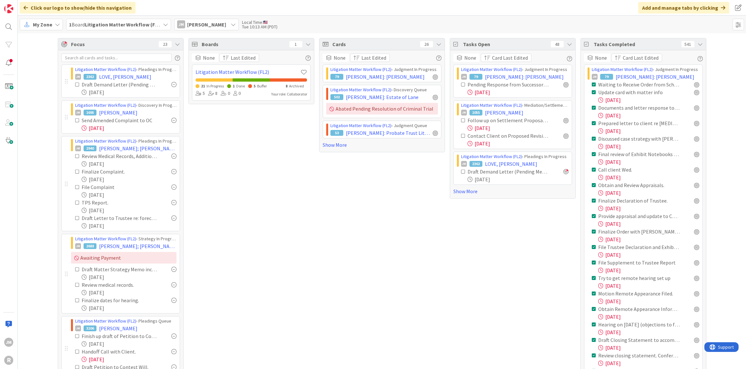
click at [698, 45] on icon at bounding box center [699, 44] width 5 height 5
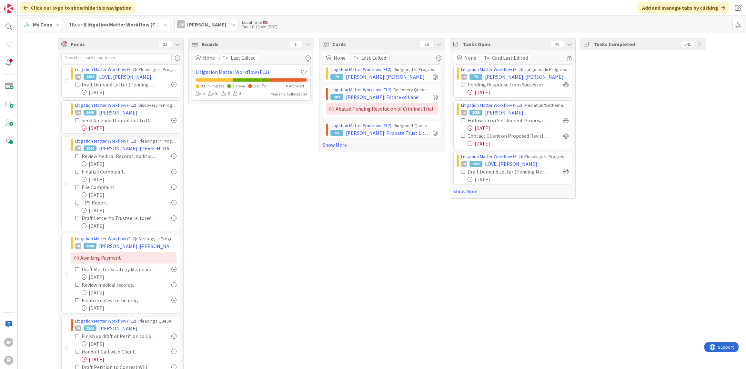
click at [57, 23] on icon at bounding box center [57, 24] width 5 height 5
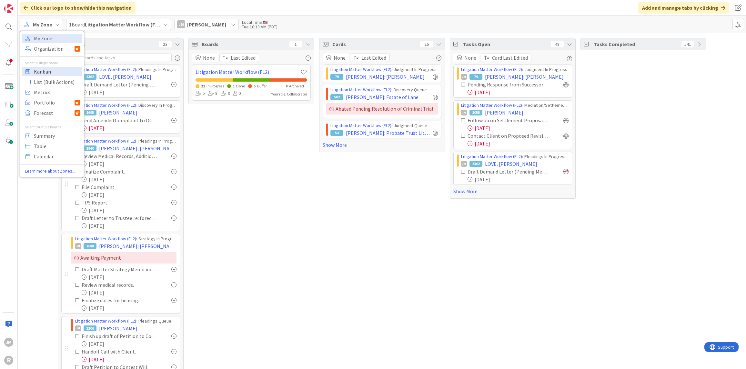
click at [57, 75] on span "Kanban" at bounding box center [57, 72] width 46 height 10
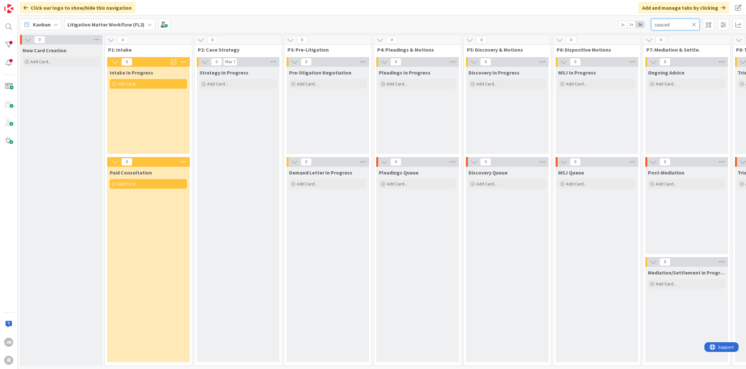
drag, startPoint x: 672, startPoint y: 24, endPoint x: 595, endPoint y: 25, distance: 77.4
click at [595, 25] on div "Kanban Litigation Matter Workflow (FL2) 1x 2x 3x sauced" at bounding box center [382, 24] width 728 height 18
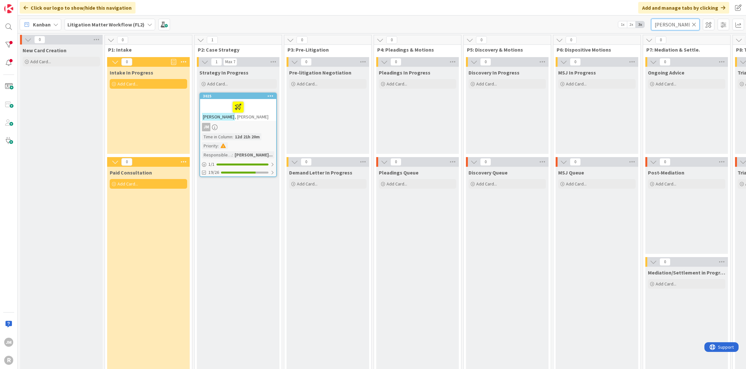
type input "[PERSON_NAME]"
click at [246, 113] on div at bounding box center [238, 107] width 72 height 14
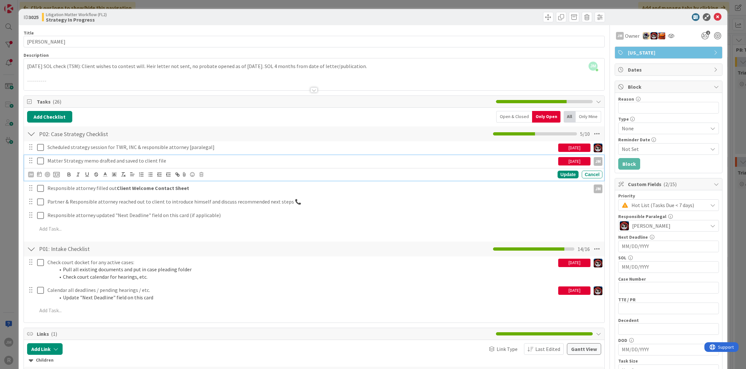
click at [169, 158] on p "Matter Strategy memo drafted and saved to client file" at bounding box center [301, 160] width 508 height 7
click at [39, 173] on icon at bounding box center [39, 174] width 5 height 5
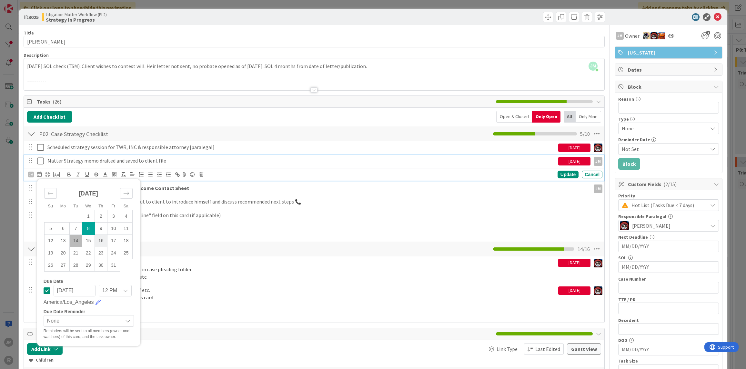
click at [100, 238] on td "16" at bounding box center [100, 240] width 13 height 12
type input "[DATE]"
click at [563, 171] on div "Update" at bounding box center [567, 175] width 21 height 8
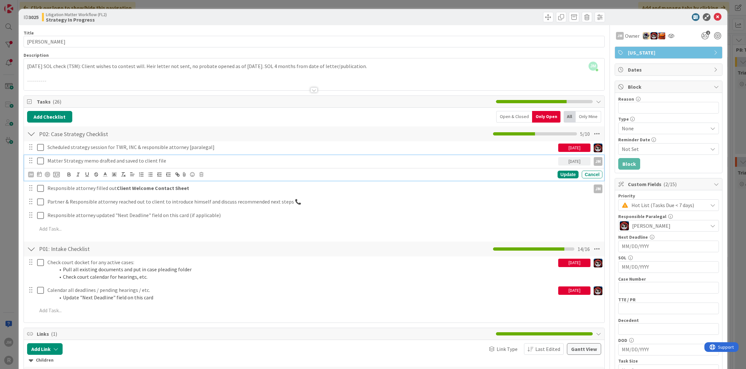
click at [159, 162] on p "Matter Strategy memo drafted and saved to client file" at bounding box center [301, 160] width 508 height 7
click at [48, 173] on div at bounding box center [47, 174] width 5 height 5
click at [566, 174] on div "Update" at bounding box center [567, 175] width 21 height 8
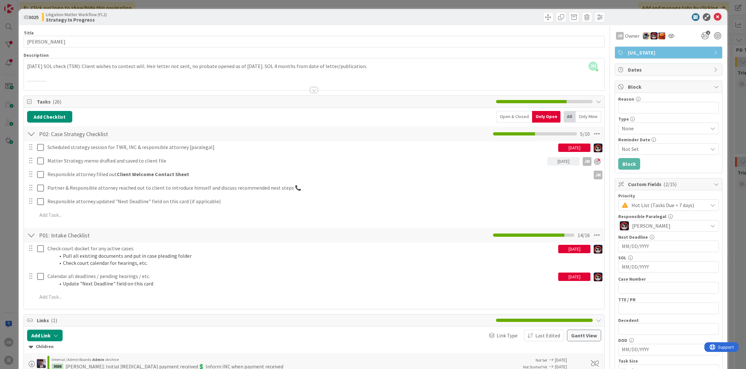
click at [13, 208] on div "ID 3025 Litigation Matter Workflow (FL2) Strategy In Progress Title 14 / 128 [P…" at bounding box center [373, 184] width 746 height 369
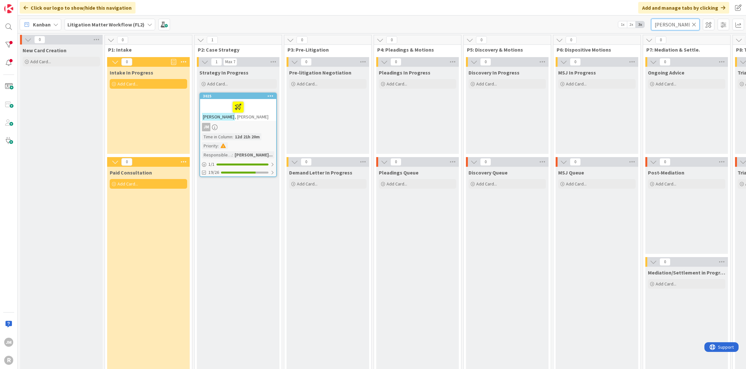
drag, startPoint x: 680, startPoint y: 24, endPoint x: 579, endPoint y: 25, distance: 100.6
click at [580, 25] on div "Kanban Litigation Matter Workflow (FL2) 1x 2x 3x [PERSON_NAME]" at bounding box center [382, 24] width 728 height 18
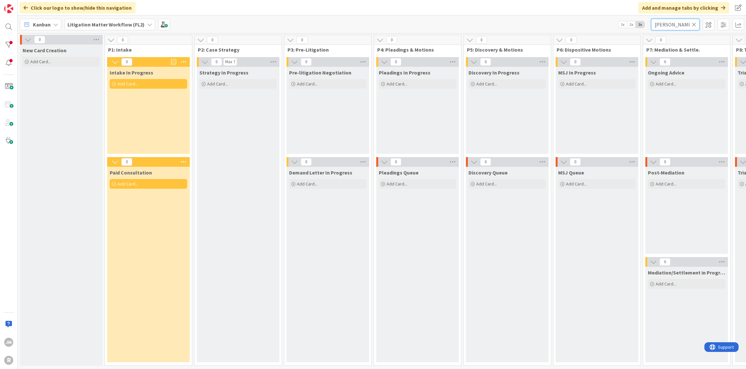
scroll to position [0, 471]
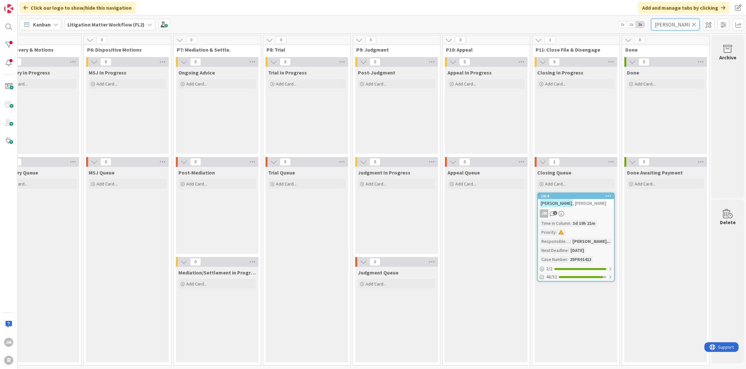
type input "[PERSON_NAME]"
click at [598, 212] on div "JM 1" at bounding box center [576, 213] width 76 height 8
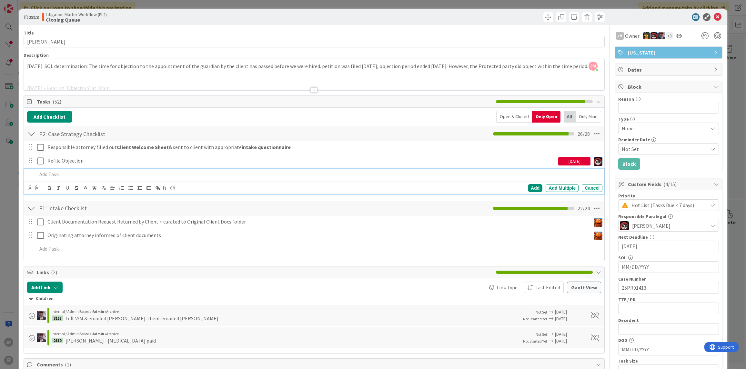
click at [73, 171] on p at bounding box center [318, 174] width 562 height 7
click at [31, 185] on icon at bounding box center [30, 187] width 4 height 5
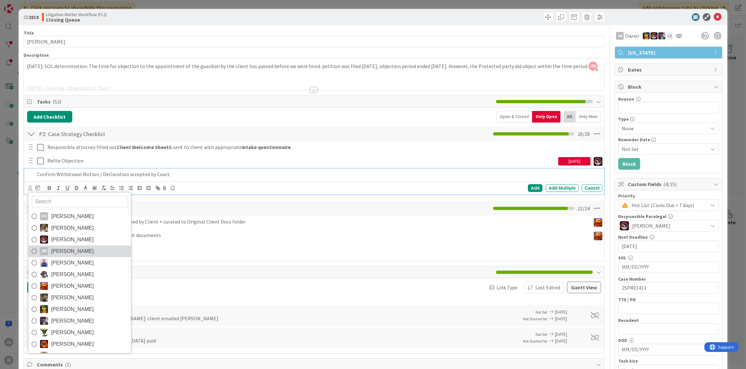
click at [33, 249] on icon at bounding box center [34, 251] width 5 height 10
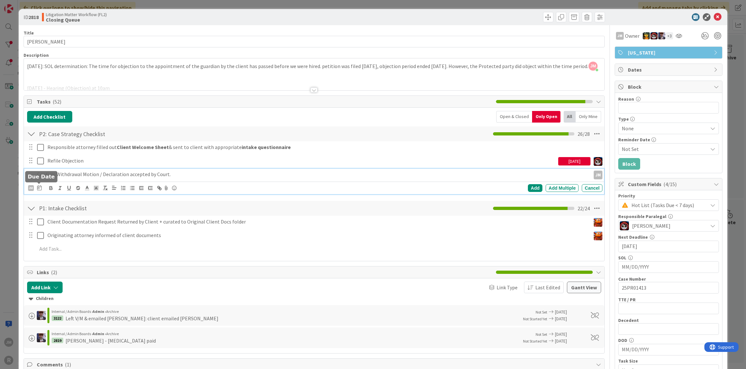
click at [39, 187] on icon at bounding box center [39, 187] width 5 height 5
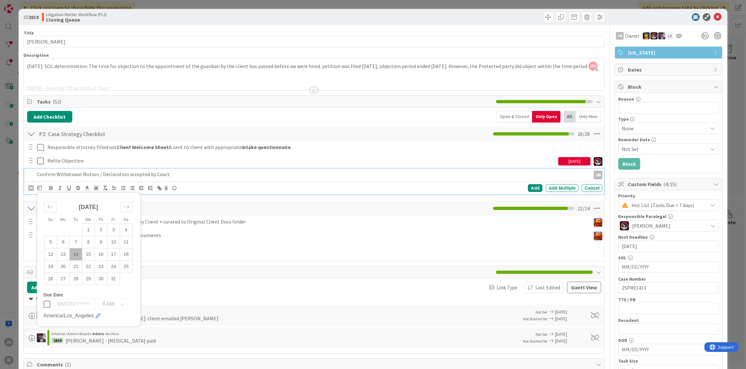
click at [77, 253] on td "14" at bounding box center [75, 254] width 13 height 12
click at [530, 186] on div "Add" at bounding box center [535, 188] width 15 height 8
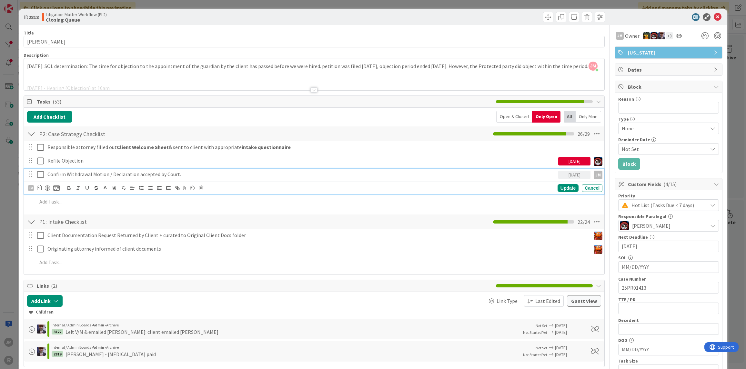
click at [92, 173] on p "Confirm Withdrawal Motion / Declaration accepted by Court." at bounding box center [301, 174] width 508 height 7
click at [49, 186] on div at bounding box center [47, 187] width 5 height 5
click at [560, 185] on div "Update" at bounding box center [567, 188] width 21 height 8
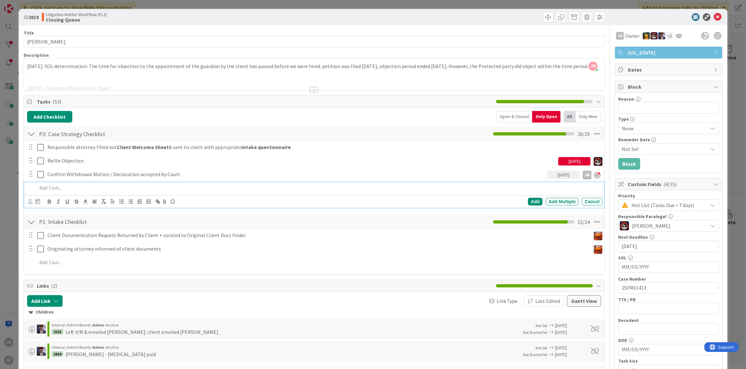
click at [155, 183] on div at bounding box center [319, 187] width 568 height 11
click at [29, 200] on icon at bounding box center [30, 201] width 4 height 5
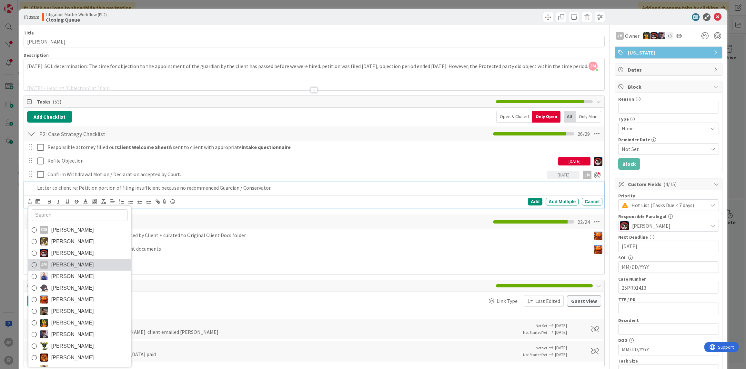
click at [32, 261] on icon at bounding box center [34, 265] width 5 height 10
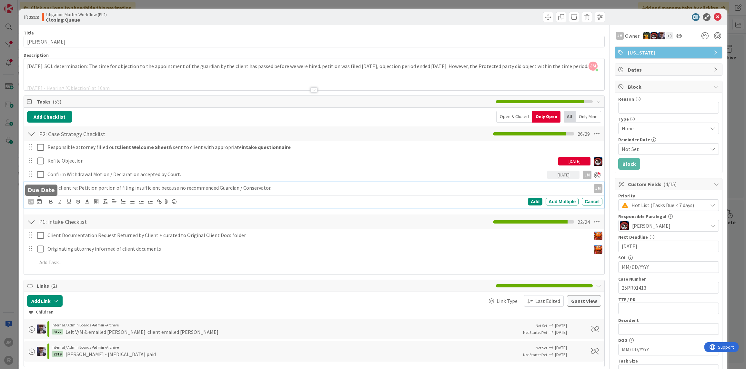
click at [40, 200] on icon at bounding box center [39, 201] width 5 height 5
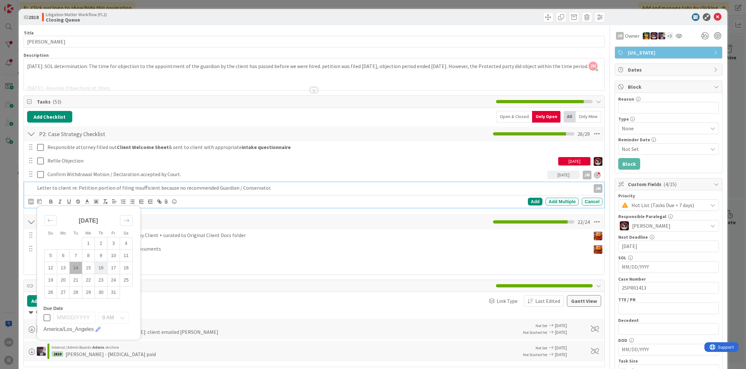
click at [101, 265] on td "16" at bounding box center [100, 268] width 13 height 12
type input "[DATE]"
click at [531, 199] on div "Add" at bounding box center [535, 202] width 15 height 8
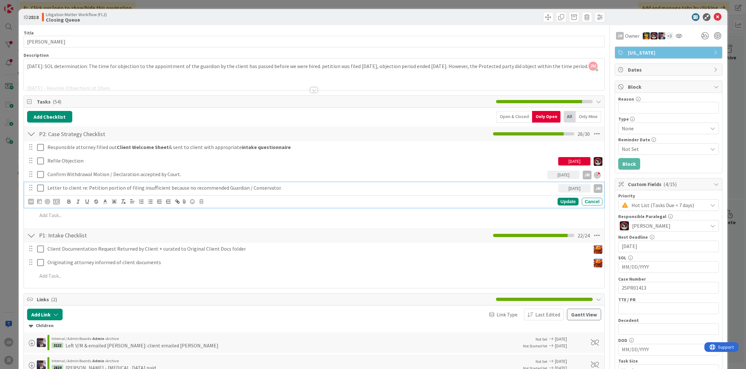
click at [125, 189] on p "Letter to client re: Petition portion of filing insufficient because no recomme…" at bounding box center [301, 187] width 508 height 7
click at [47, 201] on div at bounding box center [47, 201] width 5 height 5
click at [11, 217] on div "ID 2818 Litigation Matter Workflow (FL2) Closing Queue Title 15 / 128 [PERSON_N…" at bounding box center [373, 184] width 746 height 369
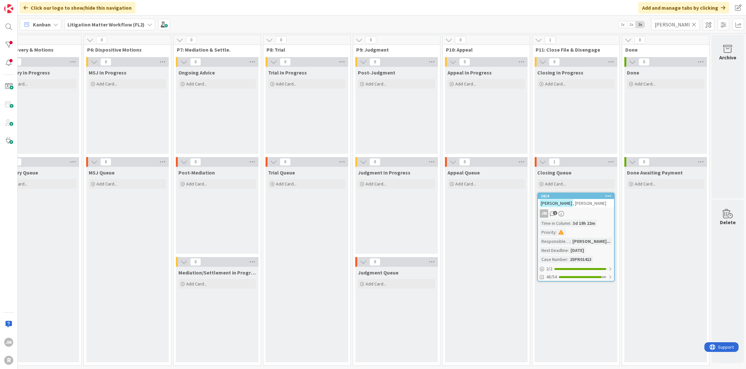
click at [692, 24] on icon at bounding box center [693, 25] width 5 height 6
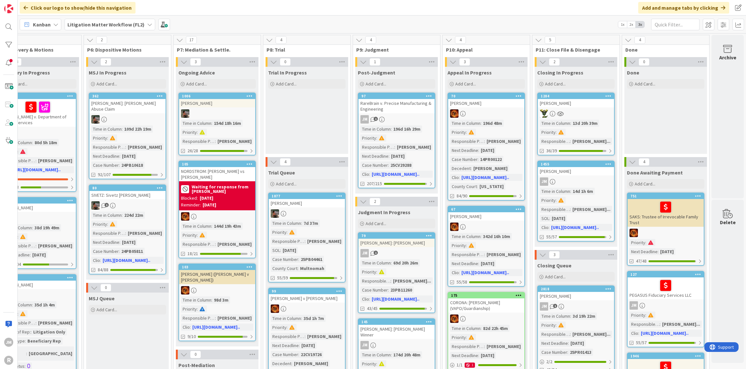
click at [54, 22] on icon at bounding box center [55, 24] width 5 height 5
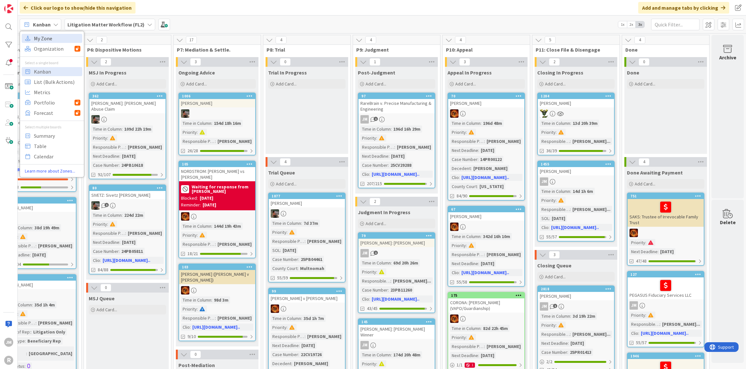
click at [49, 37] on span "My Zone" at bounding box center [57, 39] width 46 height 10
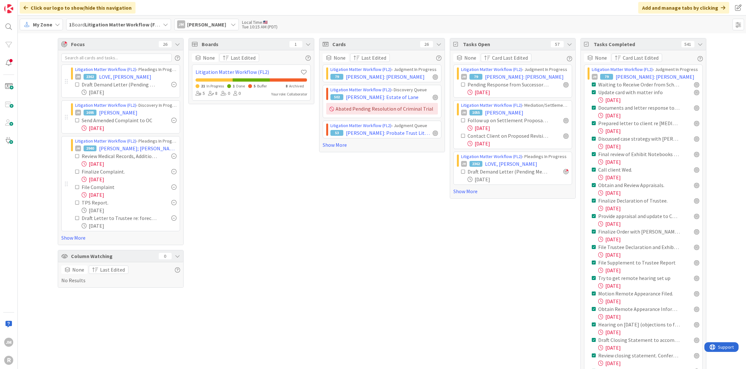
click at [698, 46] on icon at bounding box center [699, 44] width 5 height 5
